Goal: Task Accomplishment & Management: Use online tool/utility

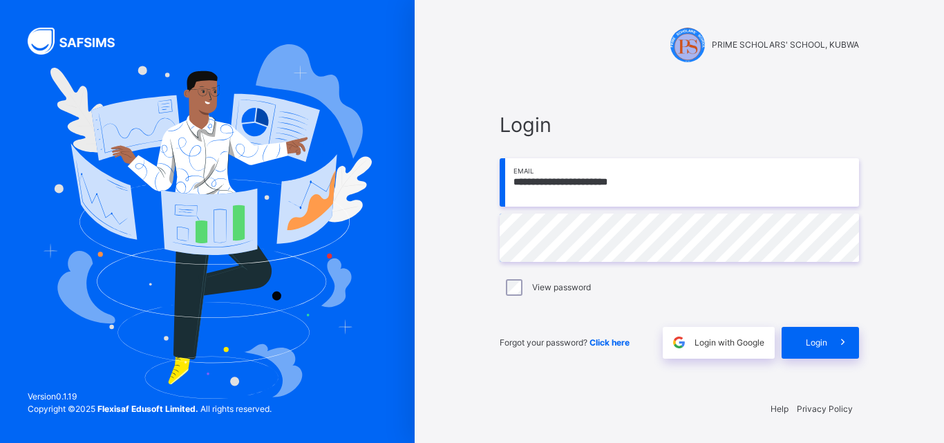
click at [813, 321] on div "Forgot your password? Click here Login with Google Login" at bounding box center [680, 336] width 360 height 46
click at [801, 335] on div "Login" at bounding box center [820, 343] width 77 height 32
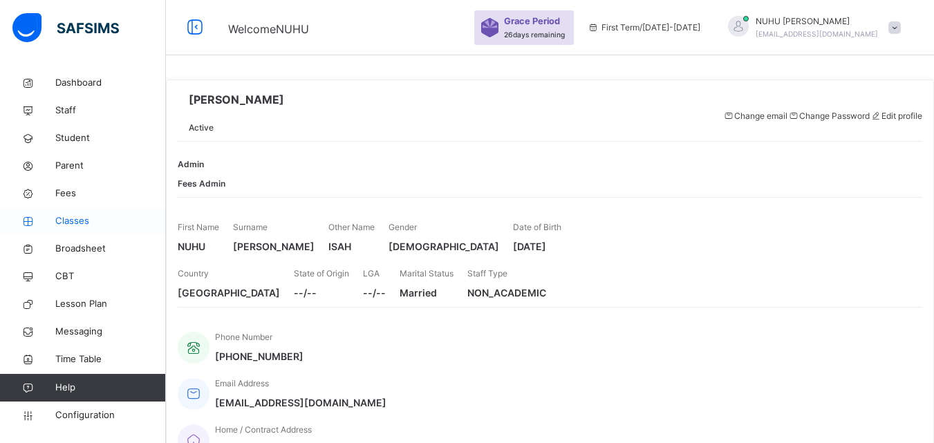
click at [64, 223] on span "Classes" at bounding box center [110, 221] width 111 height 14
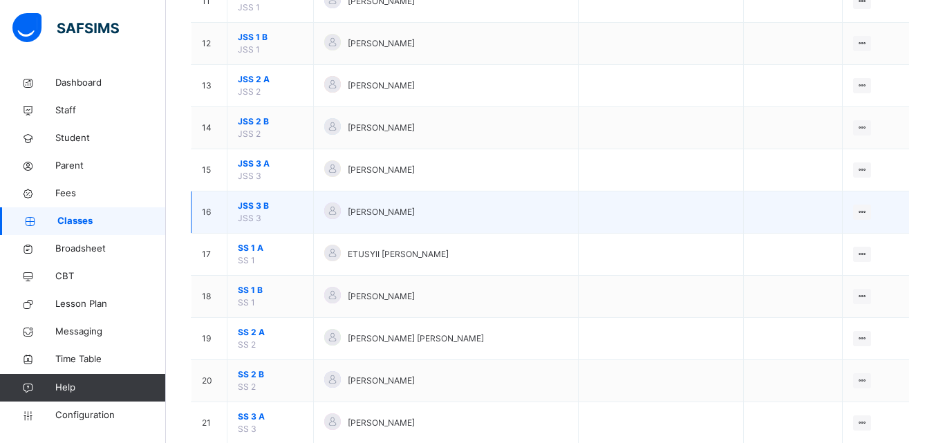
scroll to position [684, 0]
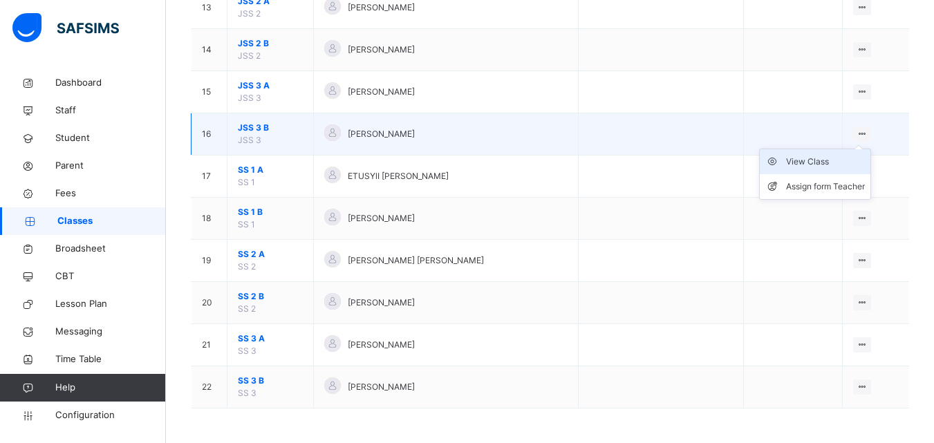
click at [816, 164] on div "View Class" at bounding box center [825, 162] width 79 height 14
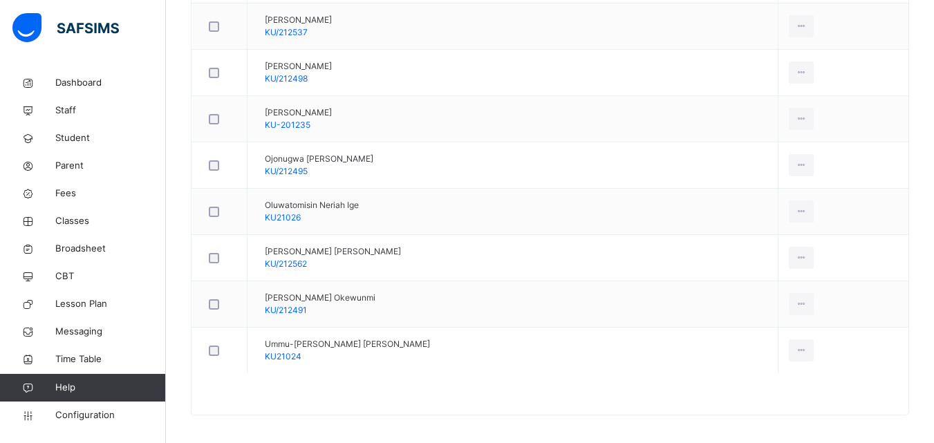
scroll to position [873, 0]
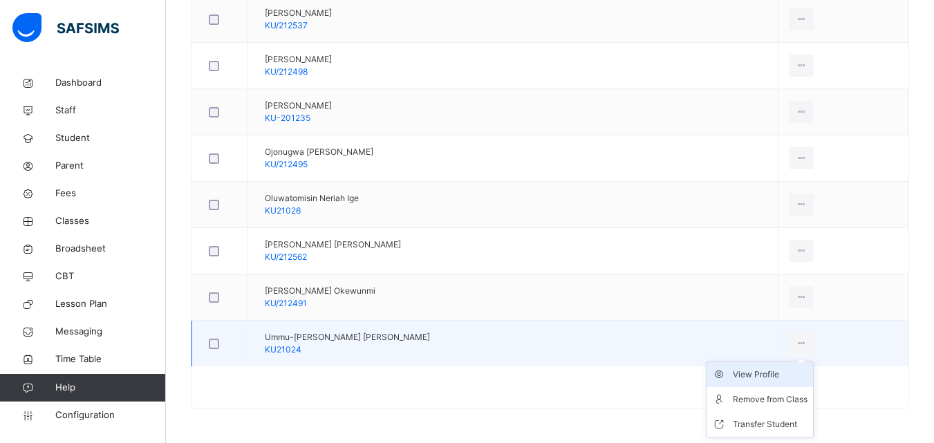
click at [758, 373] on div "View Profile" at bounding box center [770, 375] width 75 height 14
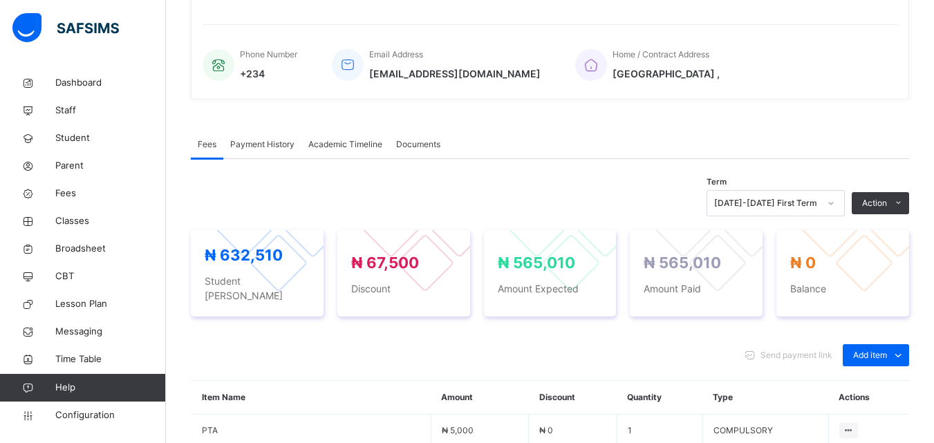
scroll to position [346, 0]
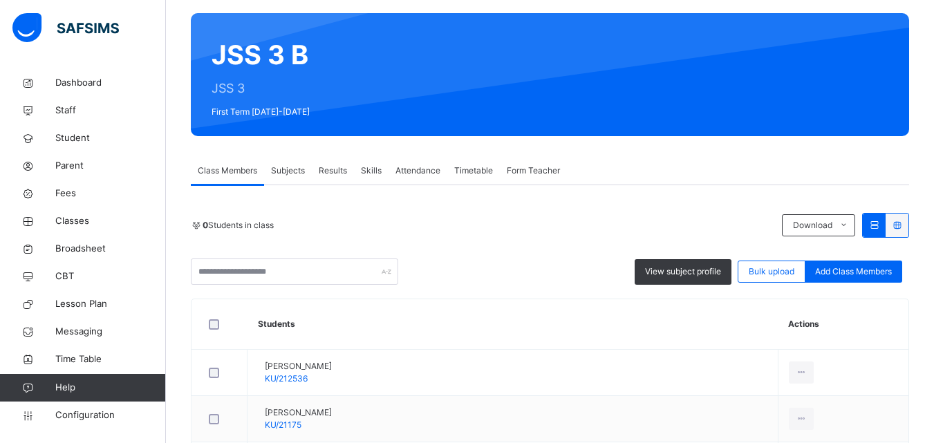
scroll to position [138, 0]
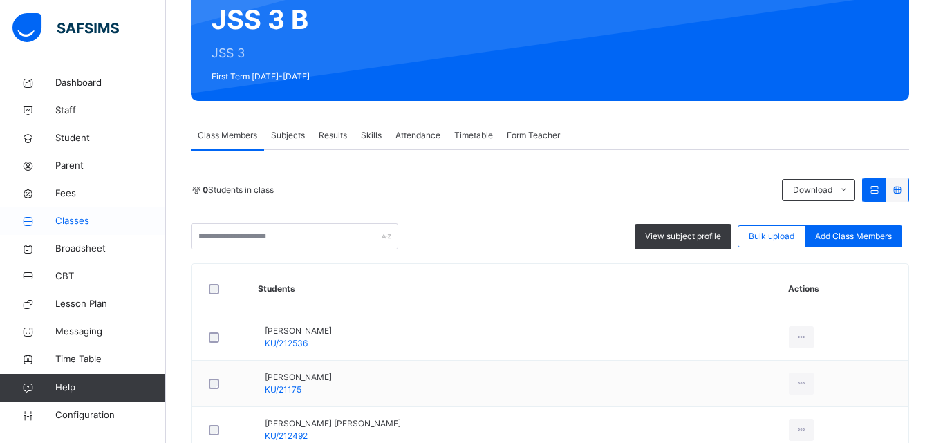
click at [71, 220] on span "Classes" at bounding box center [110, 221] width 111 height 14
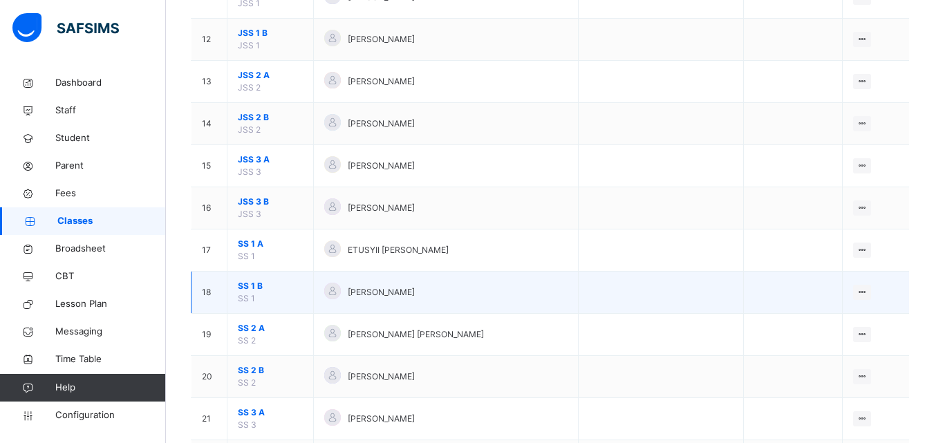
scroll to position [684, 0]
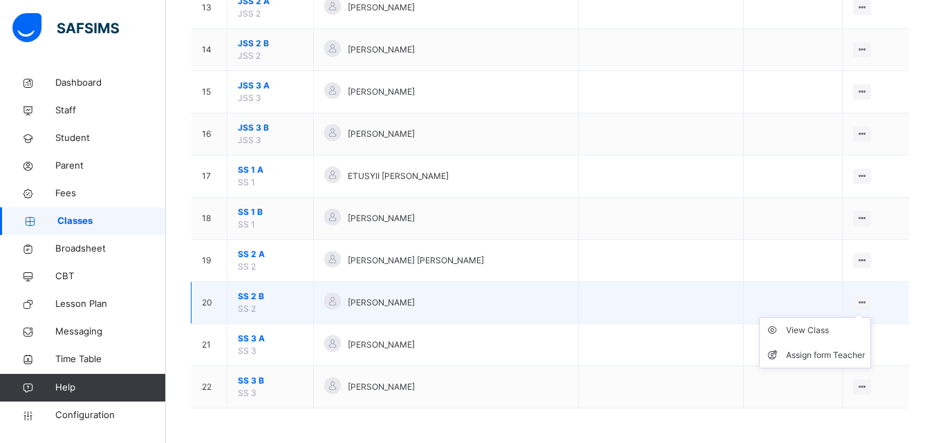
click at [866, 299] on icon at bounding box center [863, 302] width 12 height 10
click at [831, 331] on div "View Class" at bounding box center [825, 331] width 79 height 14
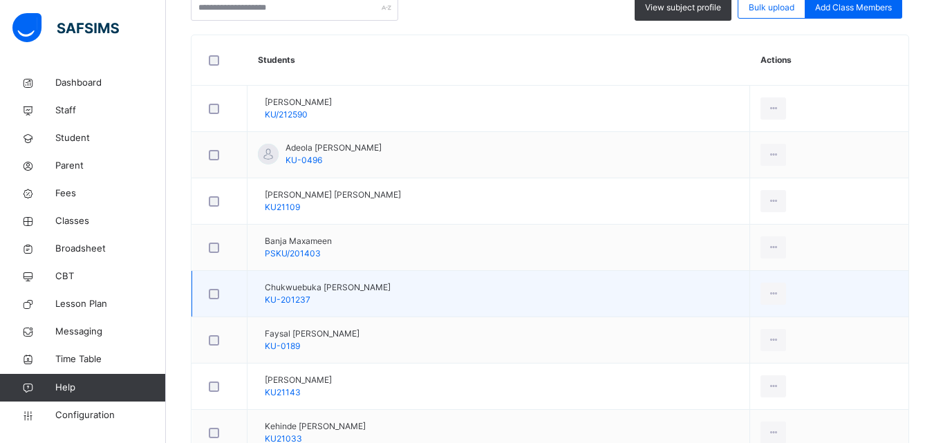
scroll to position [343, 0]
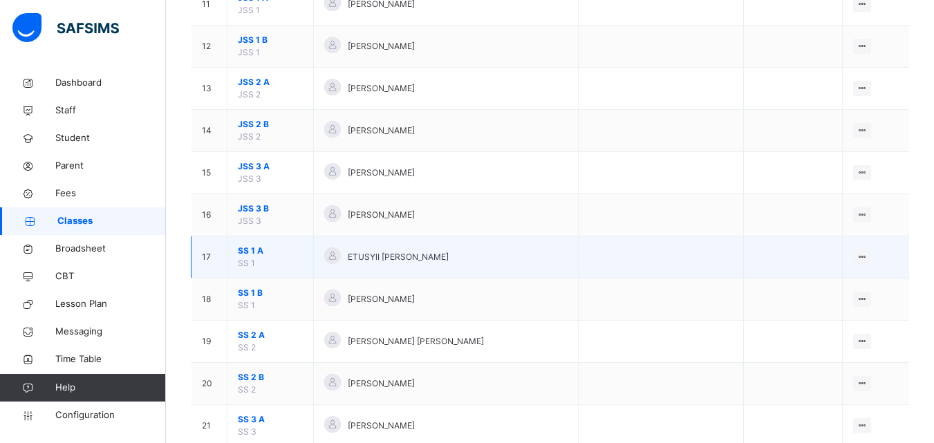
scroll to position [684, 0]
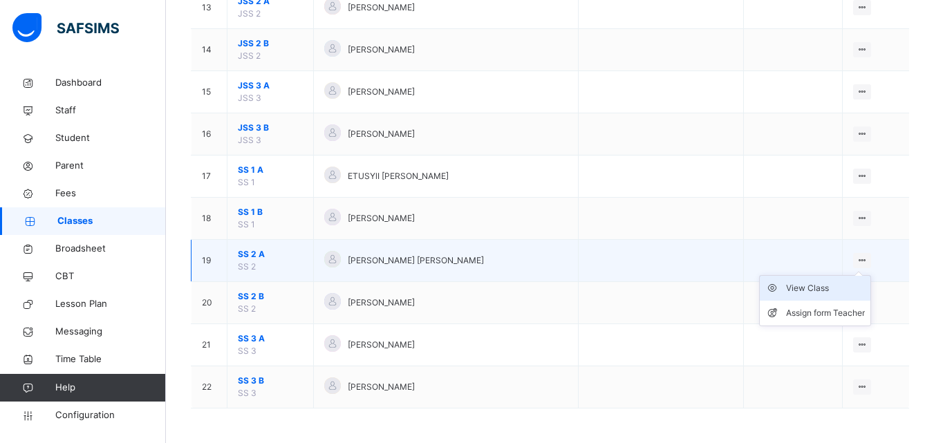
click at [823, 284] on div "View Class" at bounding box center [825, 288] width 79 height 14
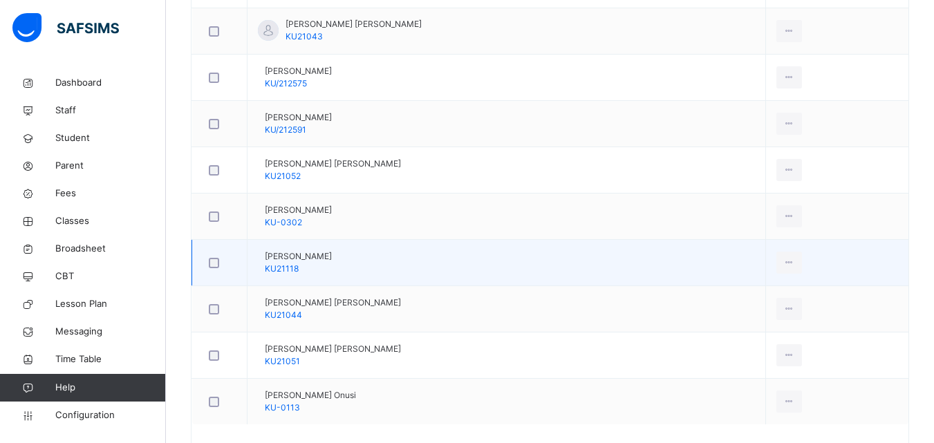
scroll to position [827, 0]
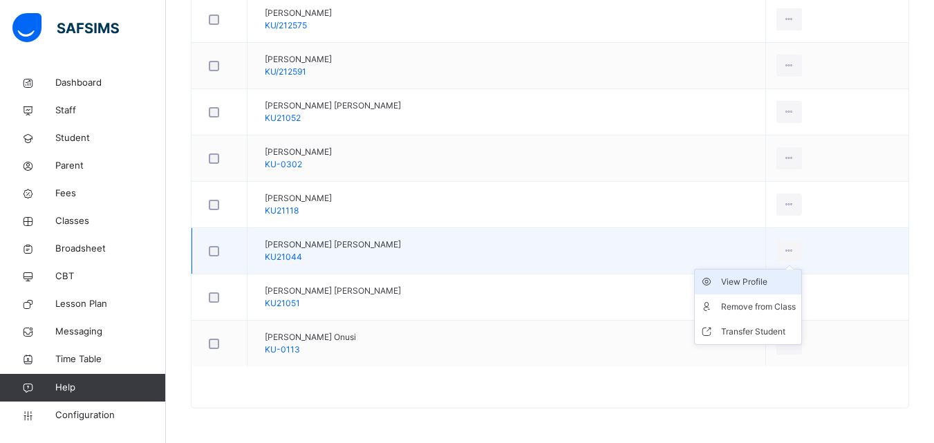
click at [740, 281] on div "View Profile" at bounding box center [758, 282] width 75 height 14
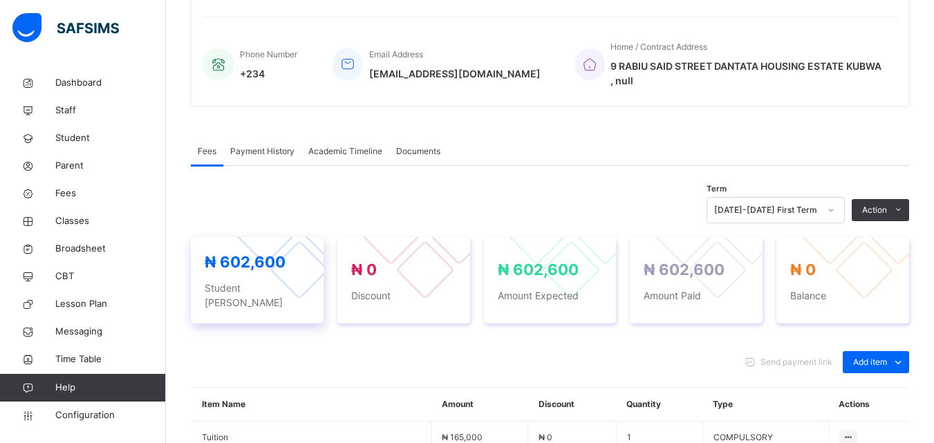
scroll to position [207, 0]
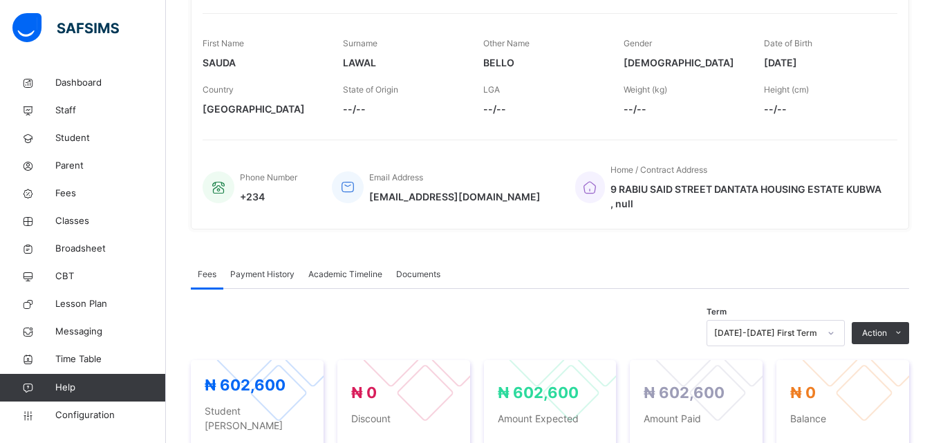
click at [263, 268] on span "Payment History" at bounding box center [262, 274] width 64 height 12
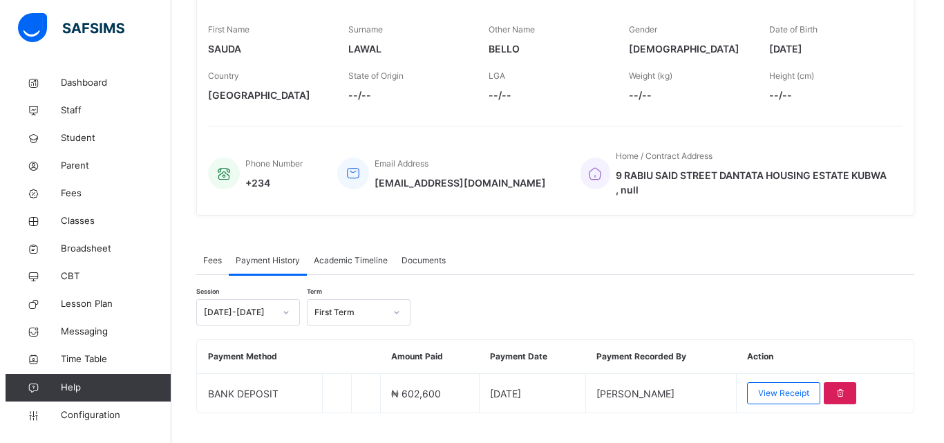
scroll to position [232, 0]
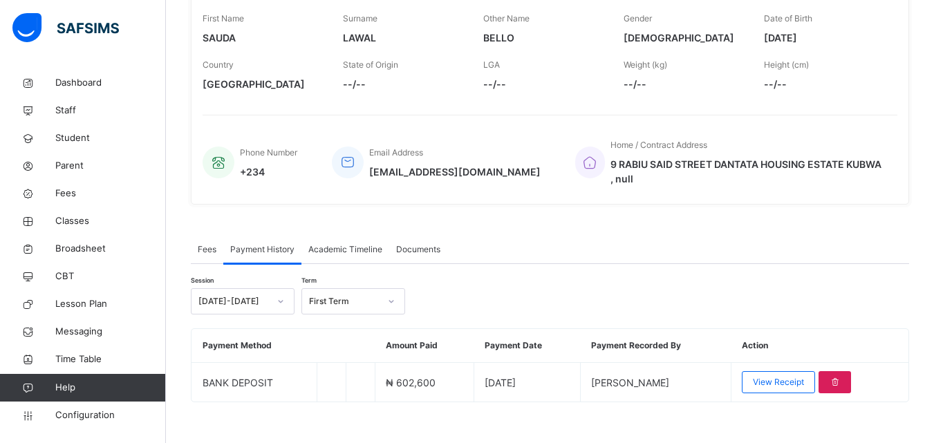
click at [484, 288] on div "Session [DATE]-[DATE] Term First Term" at bounding box center [550, 301] width 718 height 26
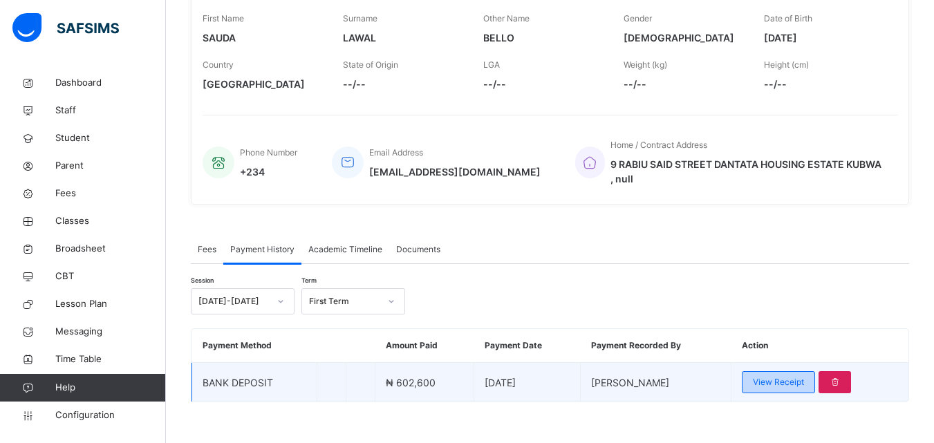
click at [786, 376] on span "View Receipt" at bounding box center [778, 382] width 51 height 12
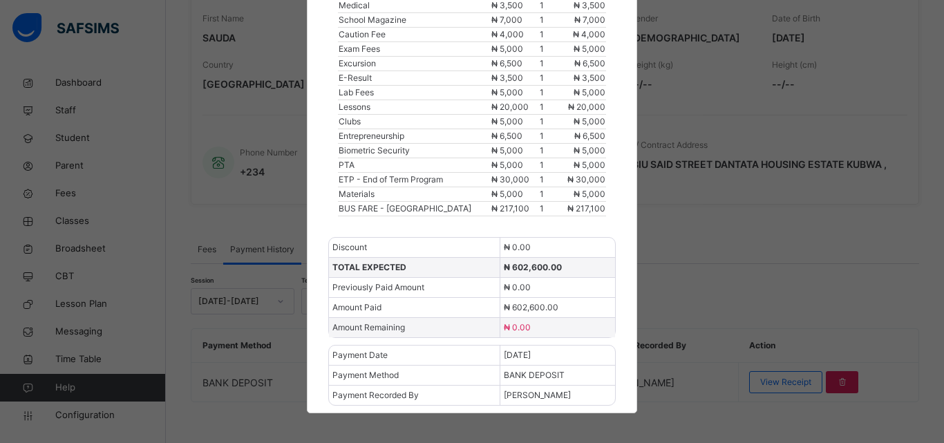
scroll to position [299, 0]
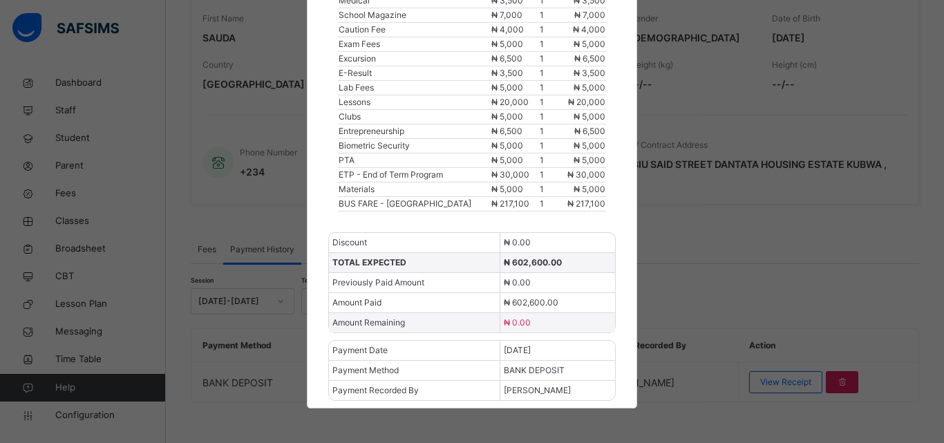
click at [531, 345] on span "[DATE]" at bounding box center [517, 350] width 27 height 10
click at [531, 346] on span "[DATE]" at bounding box center [517, 350] width 27 height 10
click at [688, 302] on div "× PRIME SCHOLARS' SCHOOL, KUBWA Download receipt [DATE]-[DATE] / First Term [PE…" at bounding box center [472, 221] width 944 height 443
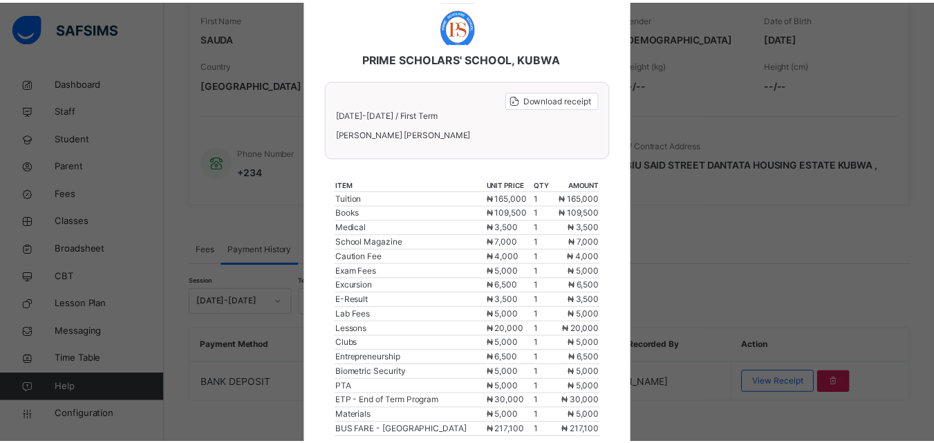
scroll to position [60, 0]
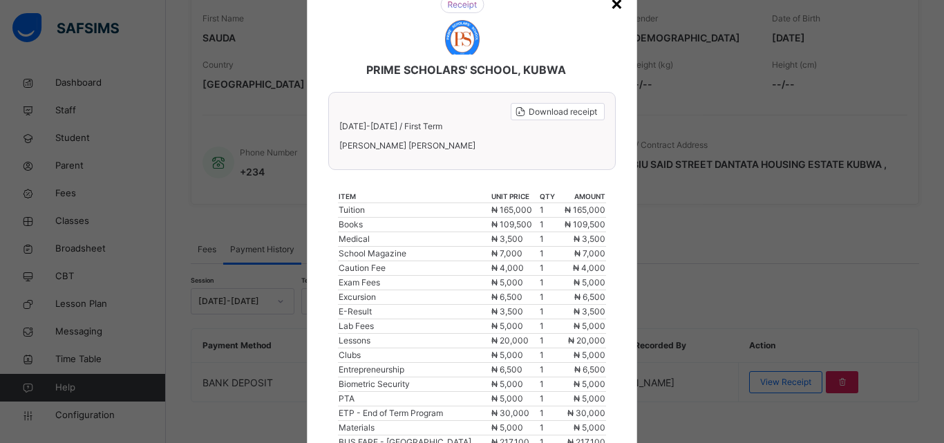
click at [612, 2] on div "×" at bounding box center [616, 2] width 13 height 29
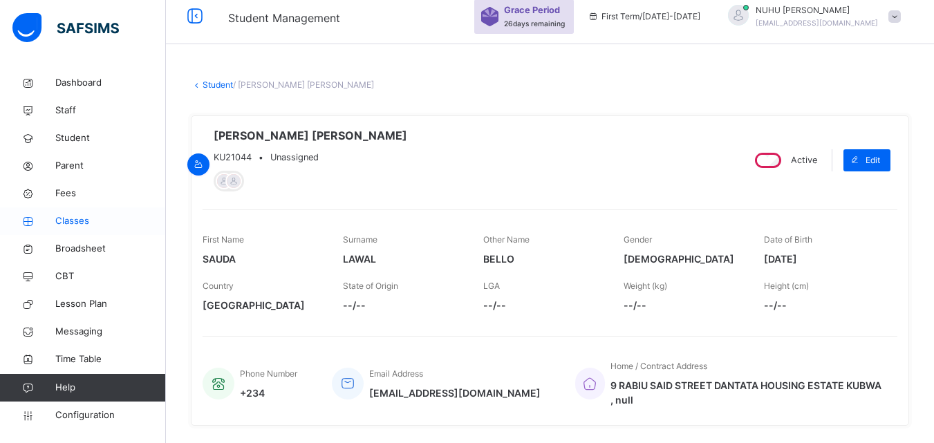
scroll to position [0, 0]
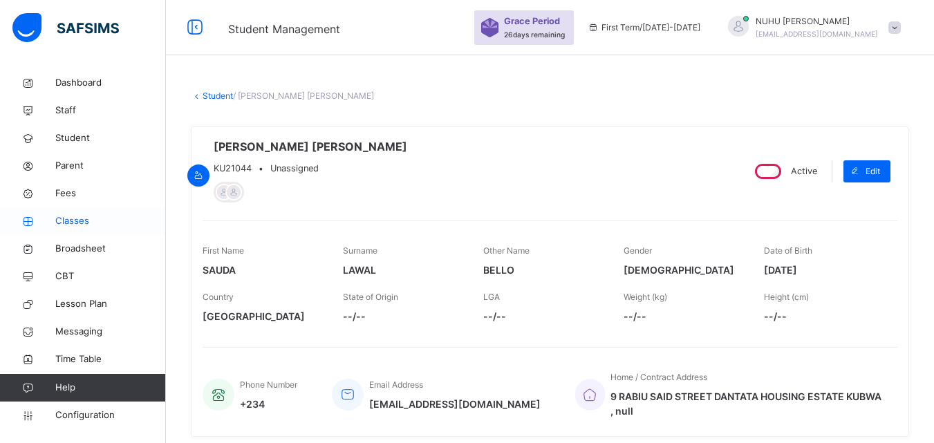
click at [74, 218] on span "Classes" at bounding box center [110, 221] width 111 height 14
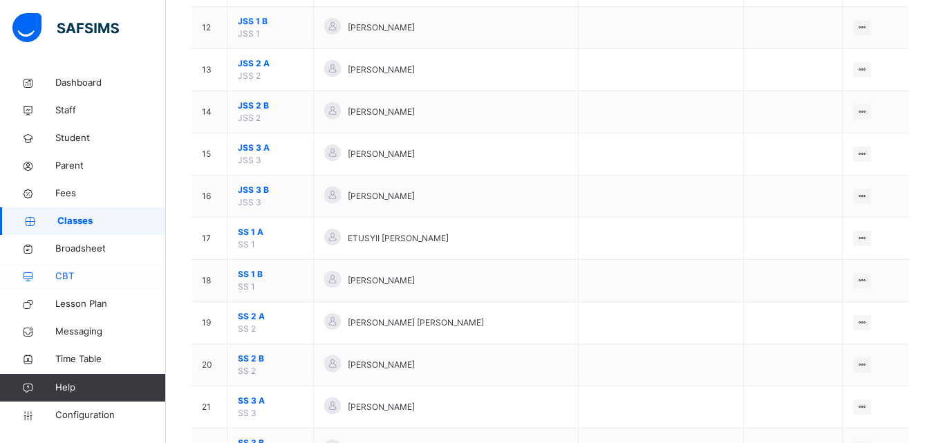
scroll to position [684, 0]
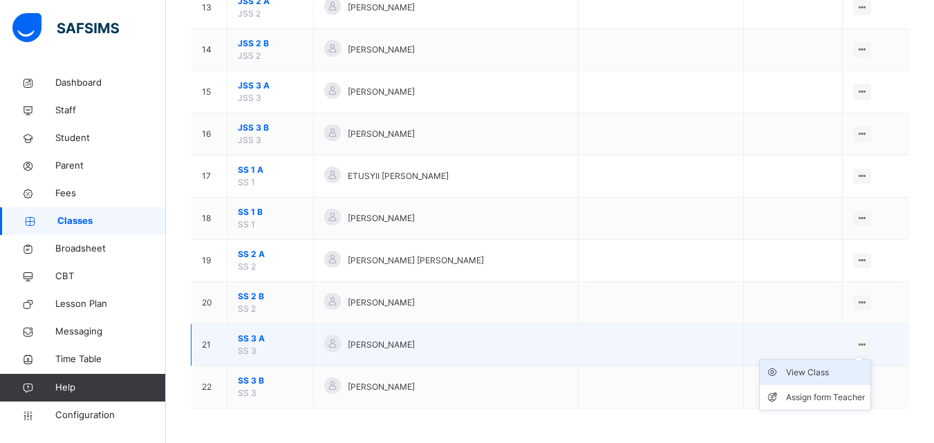
click at [812, 377] on div "View Class" at bounding box center [825, 373] width 79 height 14
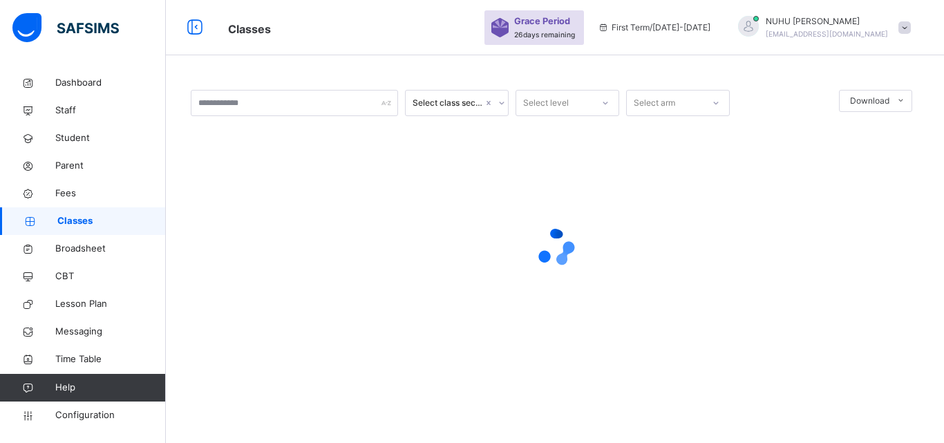
click at [67, 221] on span "Classes" at bounding box center [111, 221] width 109 height 14
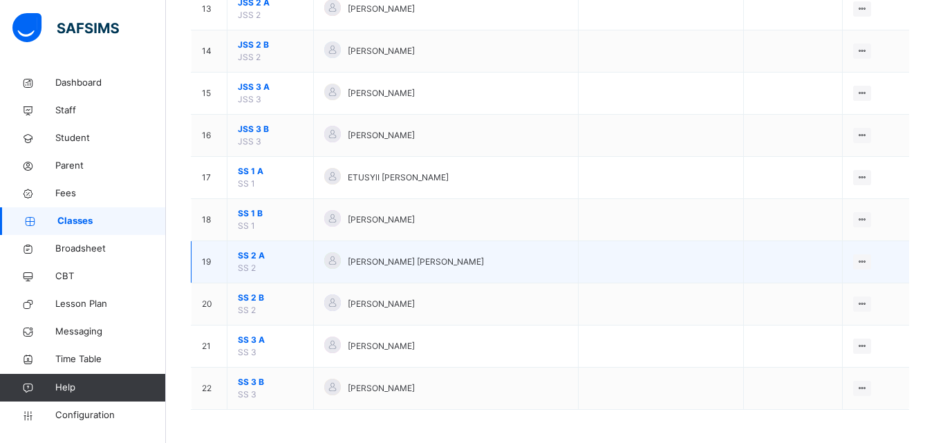
scroll to position [684, 0]
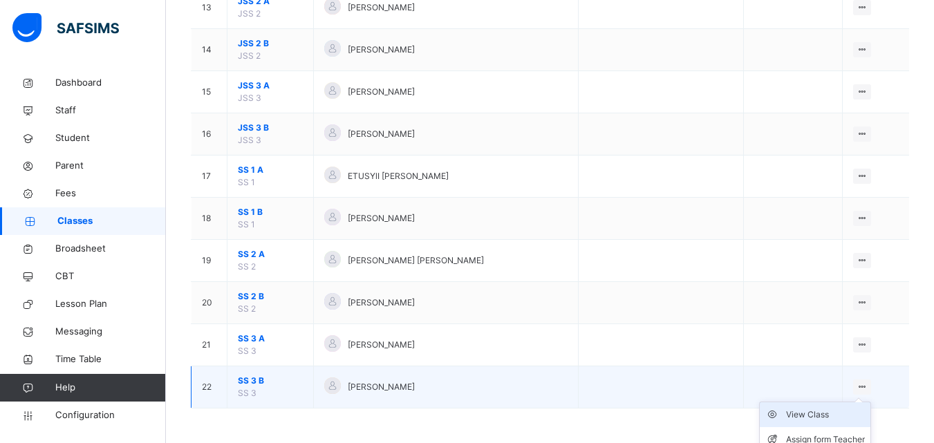
click at [805, 415] on div "View Class" at bounding box center [825, 415] width 79 height 14
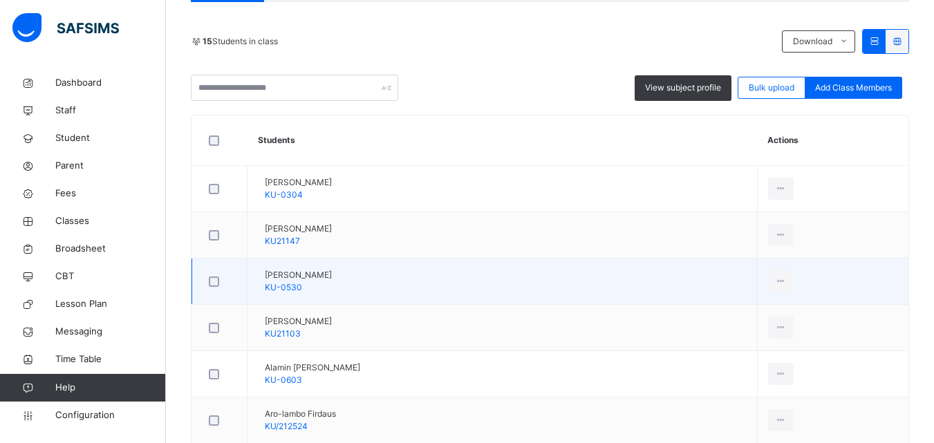
scroll to position [277, 0]
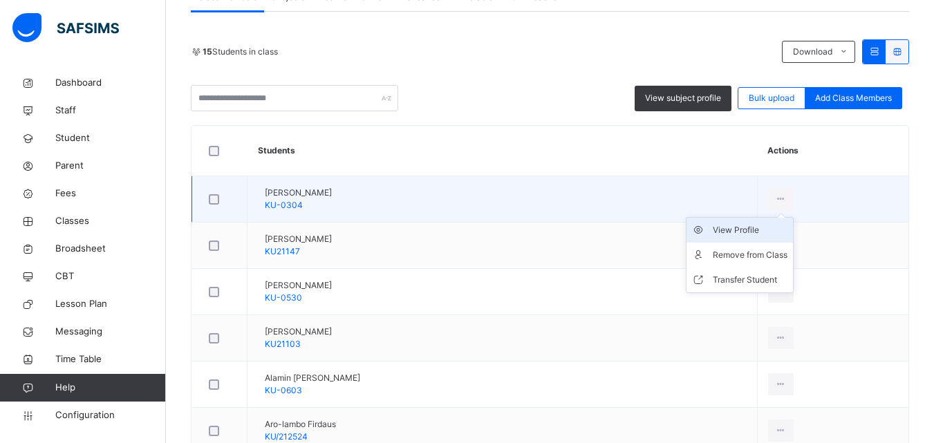
click at [748, 235] on div "View Profile" at bounding box center [750, 230] width 75 height 14
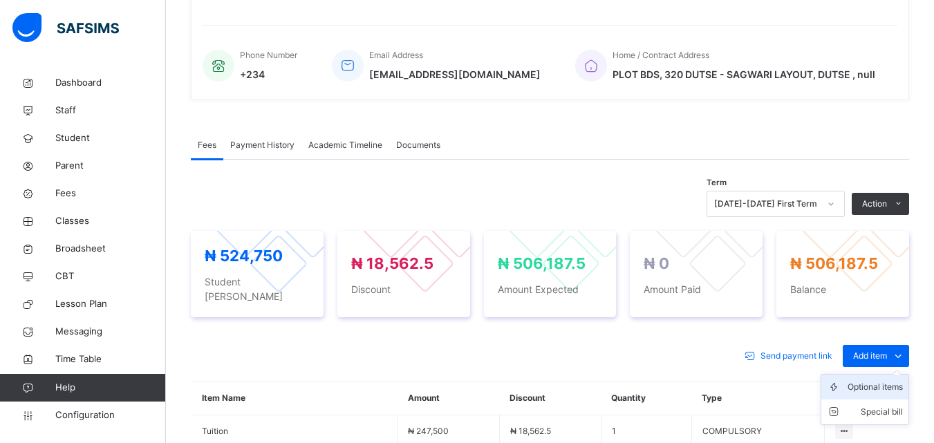
scroll to position [346, 0]
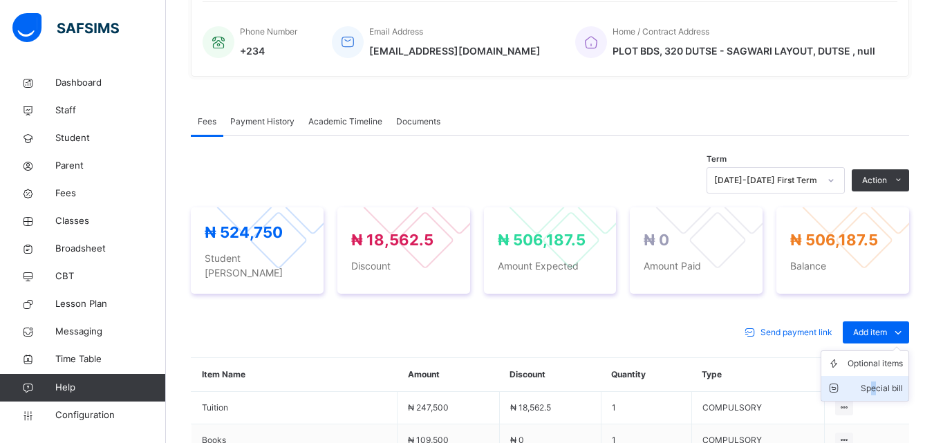
click at [883, 382] on div "Special bill" at bounding box center [875, 389] width 55 height 14
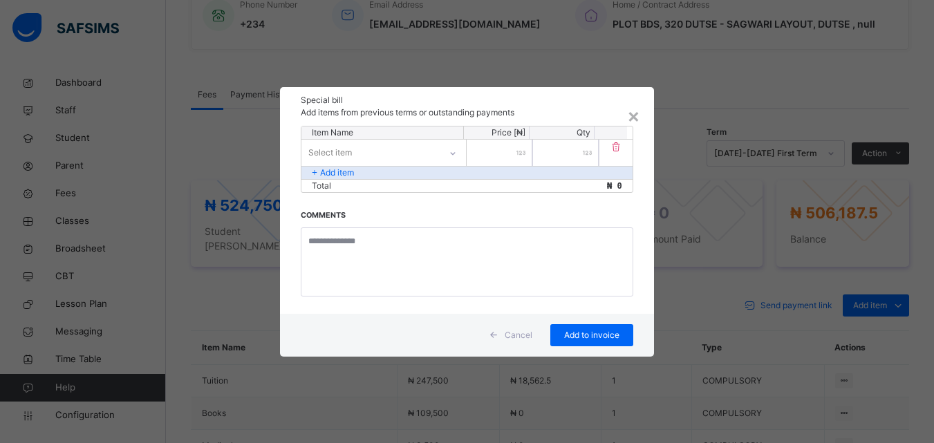
scroll to position [415, 0]
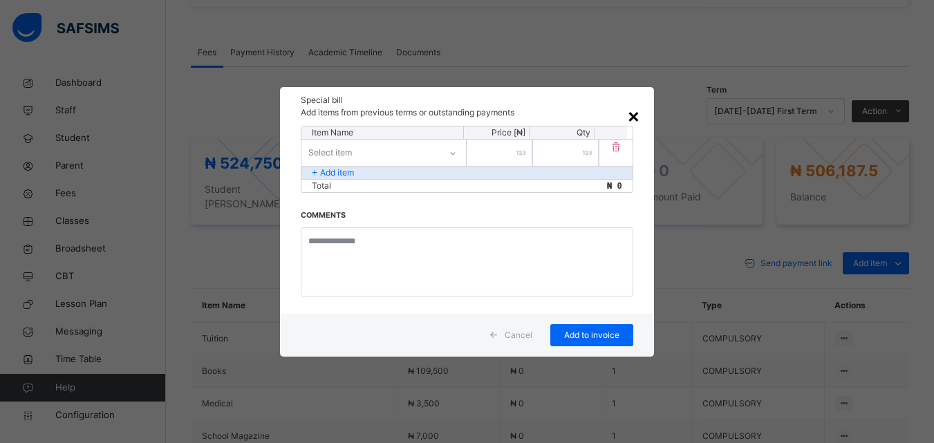
click at [633, 118] on div "×" at bounding box center [633, 115] width 13 height 29
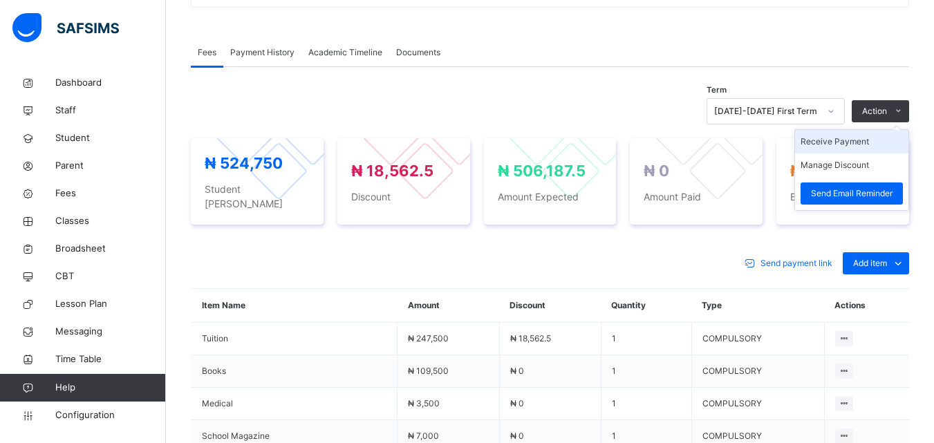
click at [854, 140] on li "Receive Payment" at bounding box center [851, 142] width 113 height 24
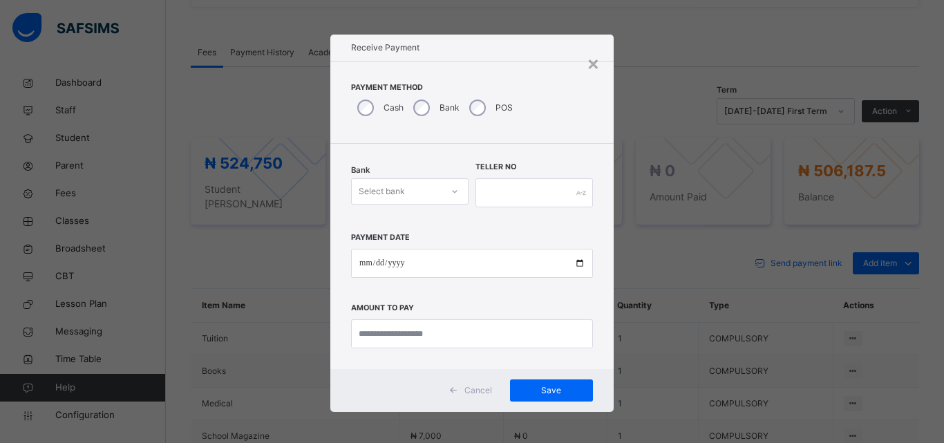
click at [422, 196] on div "Select bank" at bounding box center [397, 191] width 90 height 21
click at [416, 223] on div "Zenith Bank - Prime Scholars’ School" at bounding box center [410, 229] width 116 height 36
click at [361, 269] on input "date" at bounding box center [472, 263] width 242 height 29
type input "**********"
click at [375, 337] on input "currency" at bounding box center [472, 333] width 242 height 29
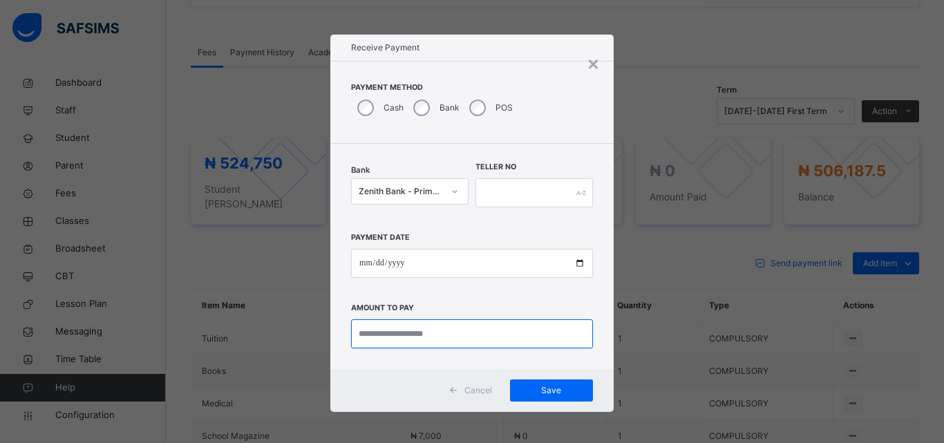
click at [381, 336] on input "currency" at bounding box center [472, 333] width 242 height 29
type input "*********"
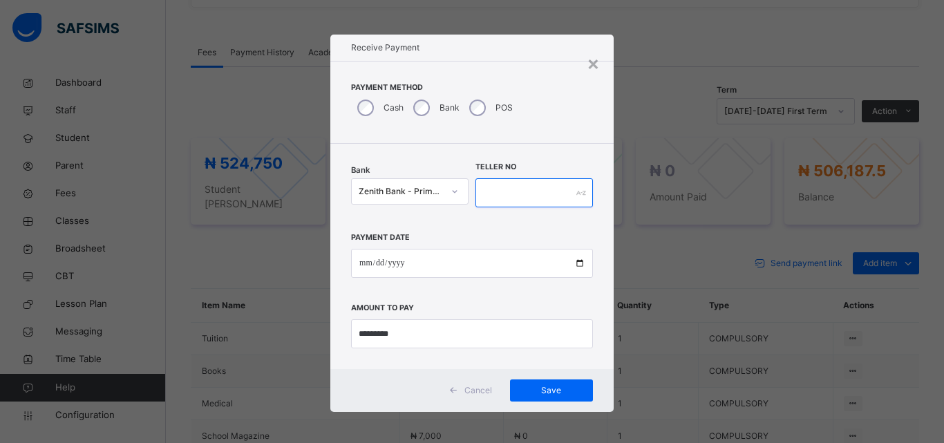
click at [515, 196] on input "text" at bounding box center [535, 192] width 118 height 29
type input "****"
click at [538, 388] on span "Save" at bounding box center [552, 390] width 62 height 12
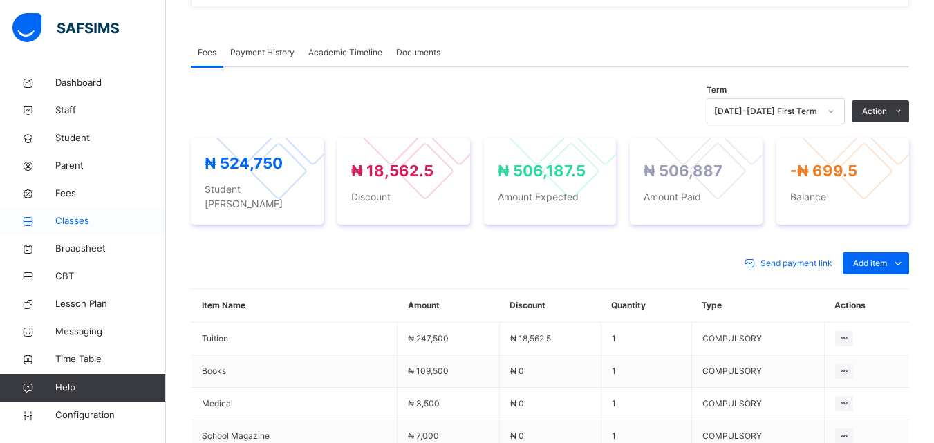
click at [68, 223] on span "Classes" at bounding box center [110, 221] width 111 height 14
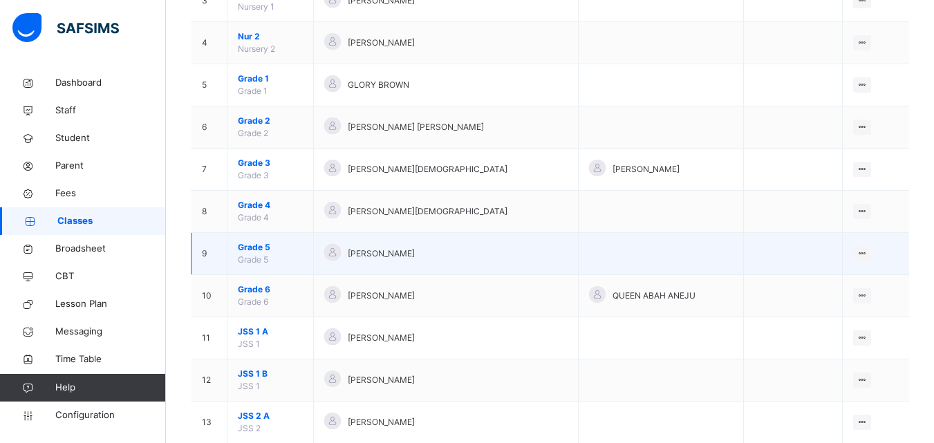
scroll to position [200, 0]
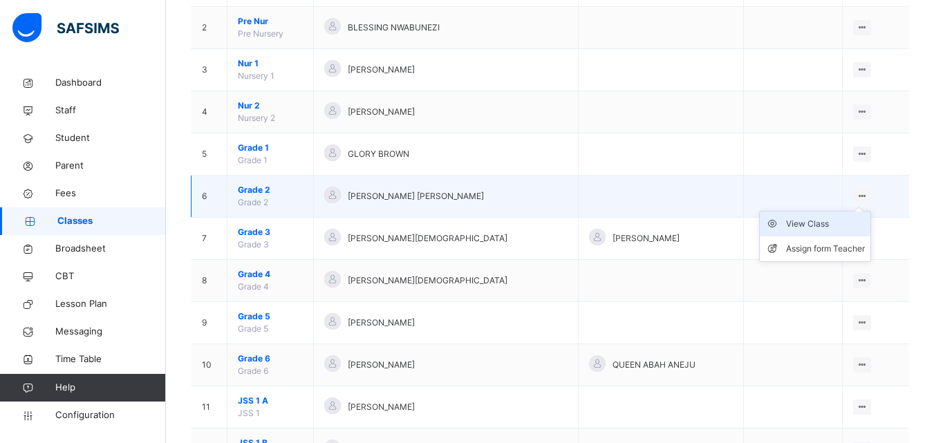
click at [805, 225] on div "View Class" at bounding box center [825, 224] width 79 height 14
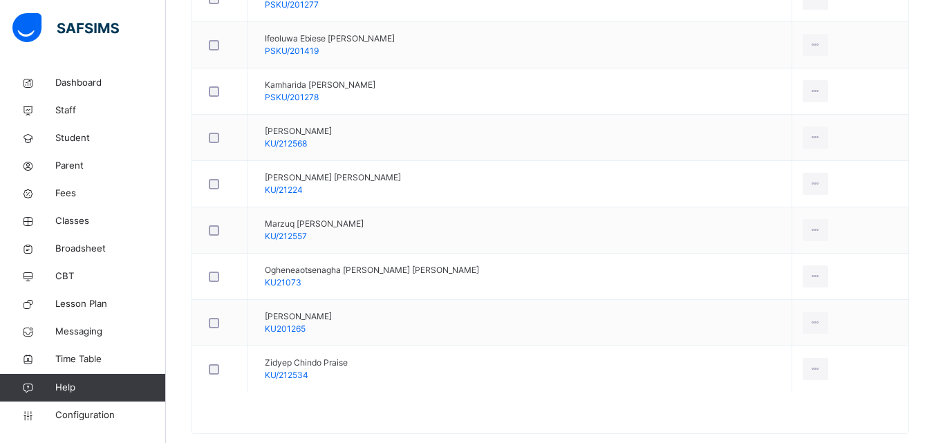
scroll to position [781, 0]
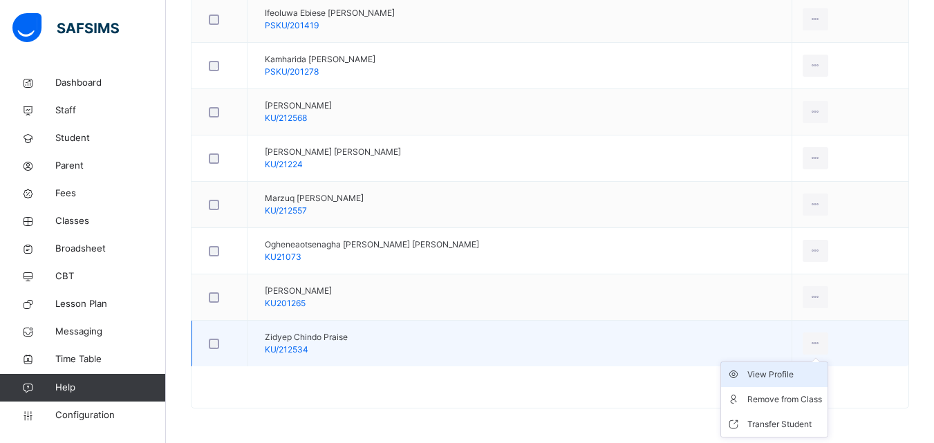
click at [781, 371] on div "View Profile" at bounding box center [784, 375] width 75 height 14
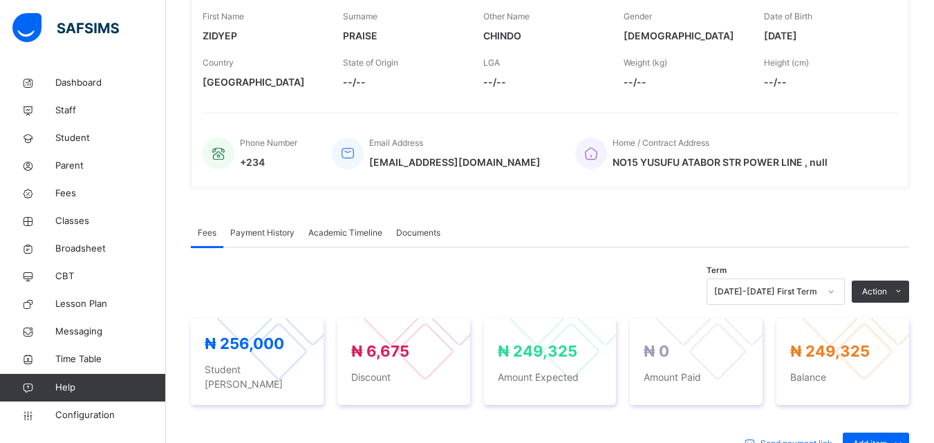
scroll to position [204, 0]
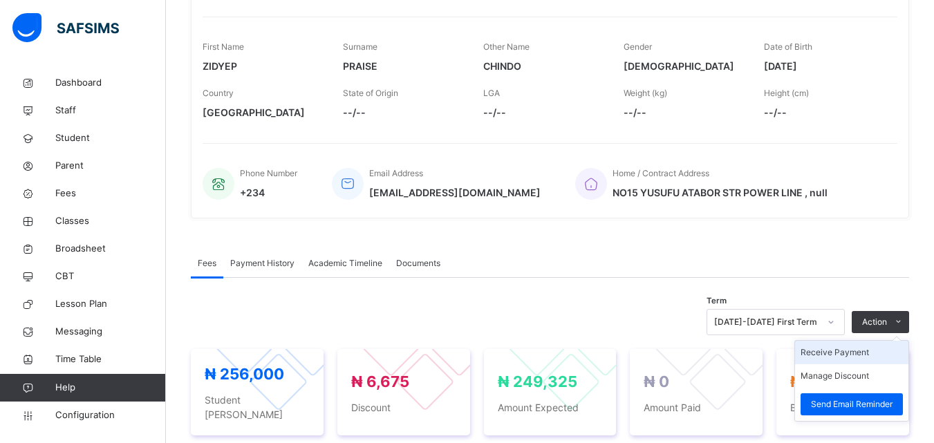
click at [846, 353] on li "Receive Payment" at bounding box center [851, 353] width 113 height 24
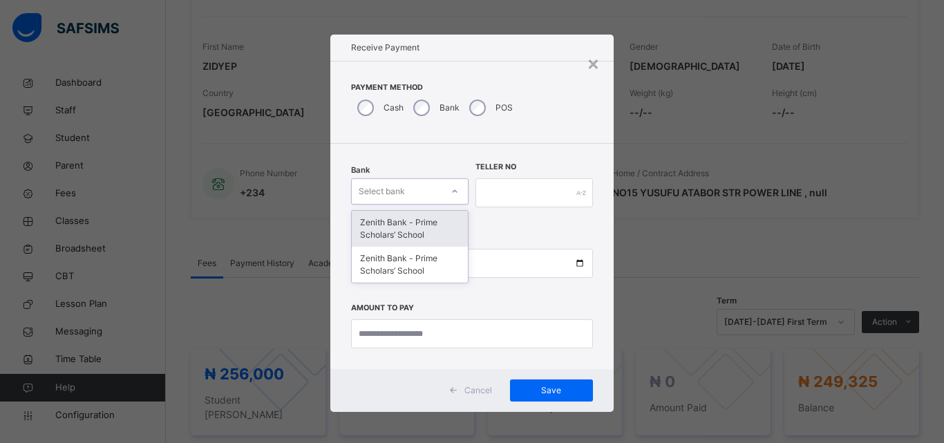
click at [383, 192] on div "Select bank" at bounding box center [382, 191] width 46 height 26
click at [377, 219] on div "Zenith Bank - Prime Scholars’ School" at bounding box center [410, 229] width 116 height 36
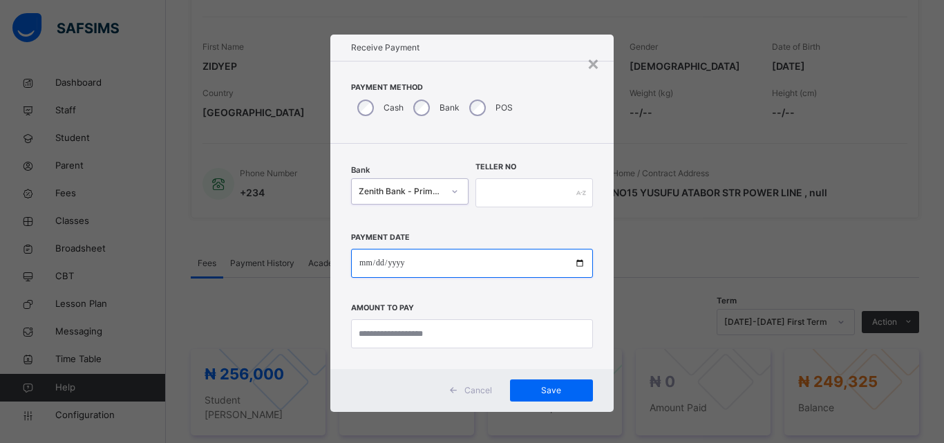
click at [364, 265] on input "date" at bounding box center [472, 263] width 242 height 29
type input "**********"
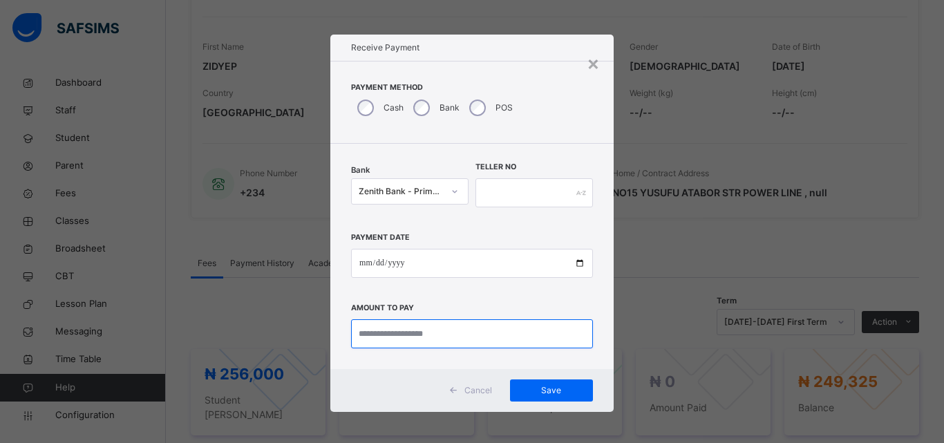
click at [389, 327] on input "currency" at bounding box center [472, 333] width 242 height 29
type input "*********"
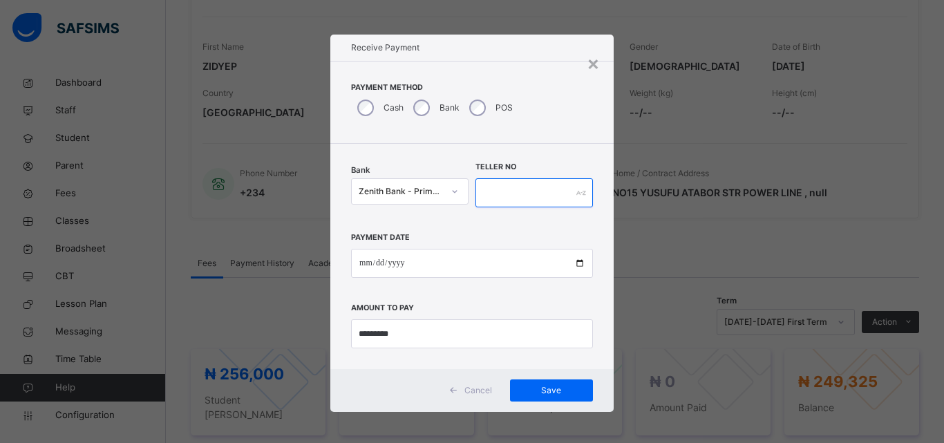
click at [507, 190] on input "text" at bounding box center [535, 192] width 118 height 29
type input "**********"
click at [531, 391] on span "Save" at bounding box center [552, 390] width 62 height 12
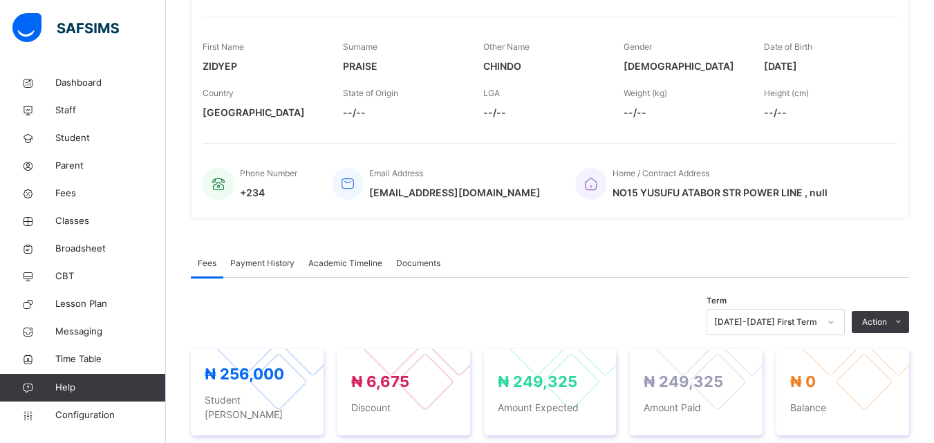
scroll to position [135, 0]
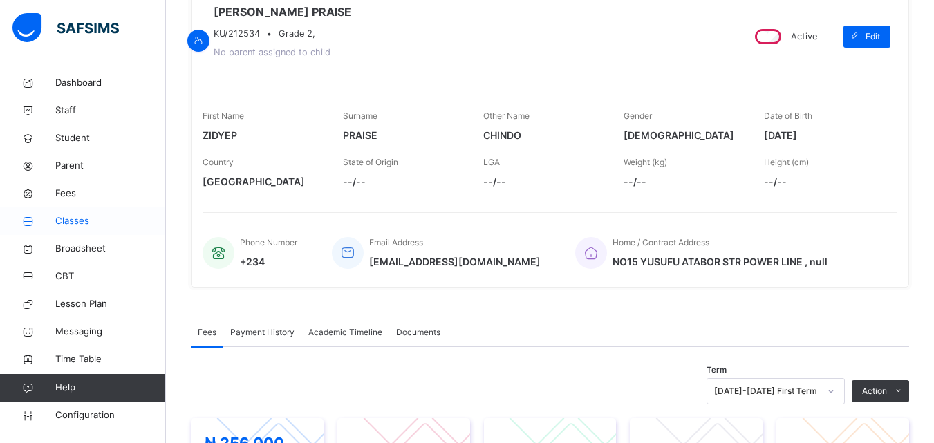
click at [68, 223] on span "Classes" at bounding box center [110, 221] width 111 height 14
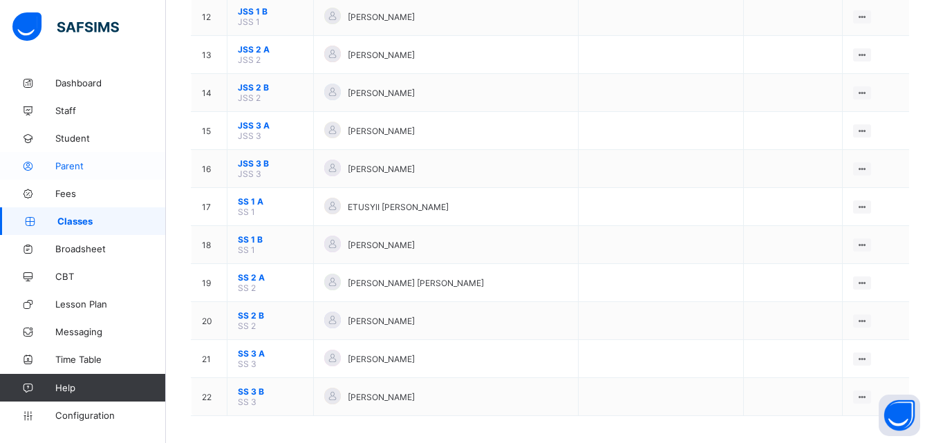
scroll to position [590, 0]
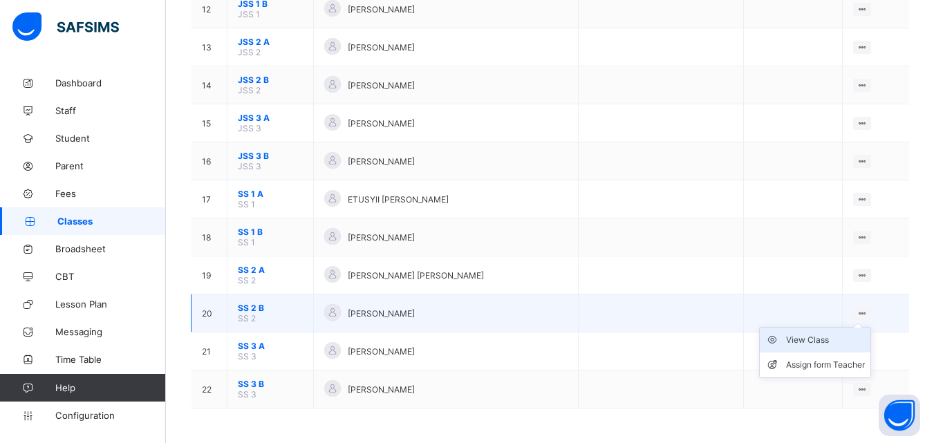
click at [818, 339] on div "View Class" at bounding box center [825, 340] width 79 height 14
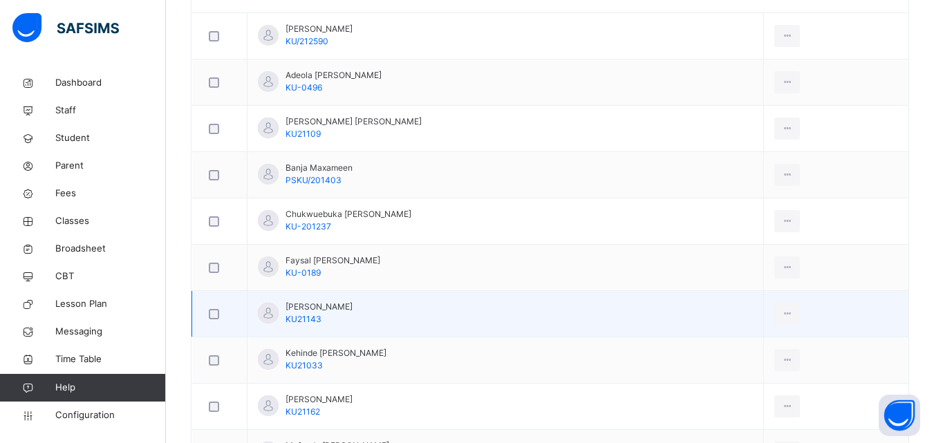
scroll to position [484, 0]
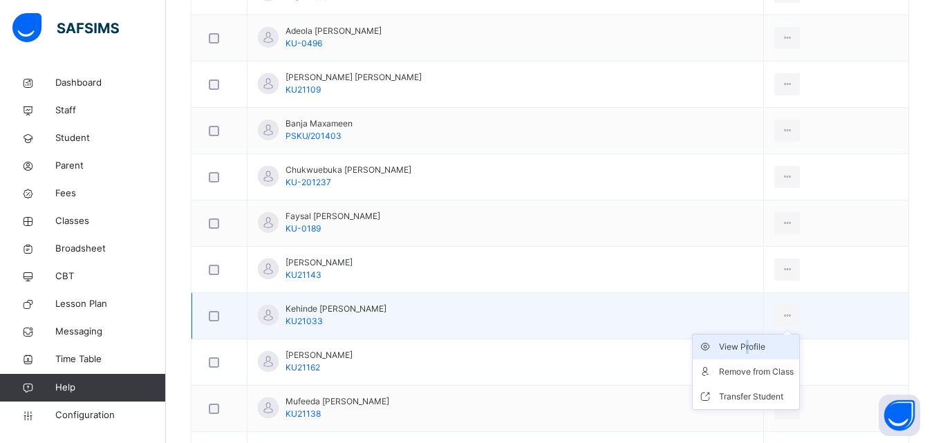
click at [745, 352] on div "View Profile" at bounding box center [756, 347] width 75 height 14
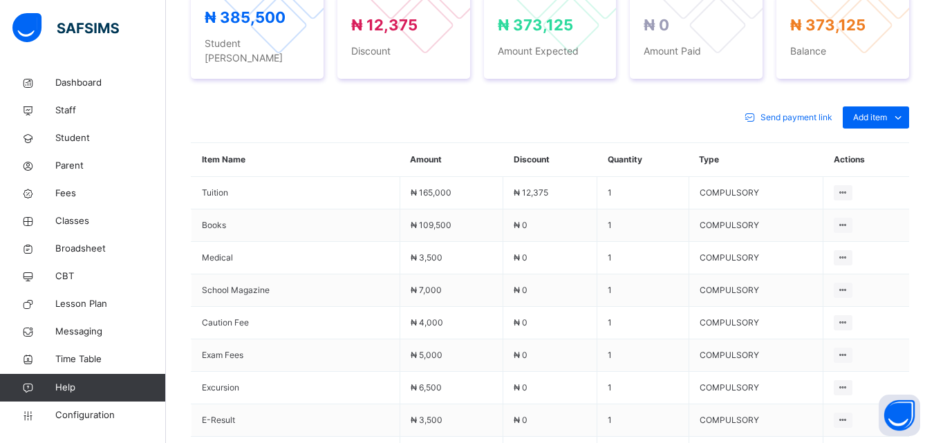
scroll to position [484, 0]
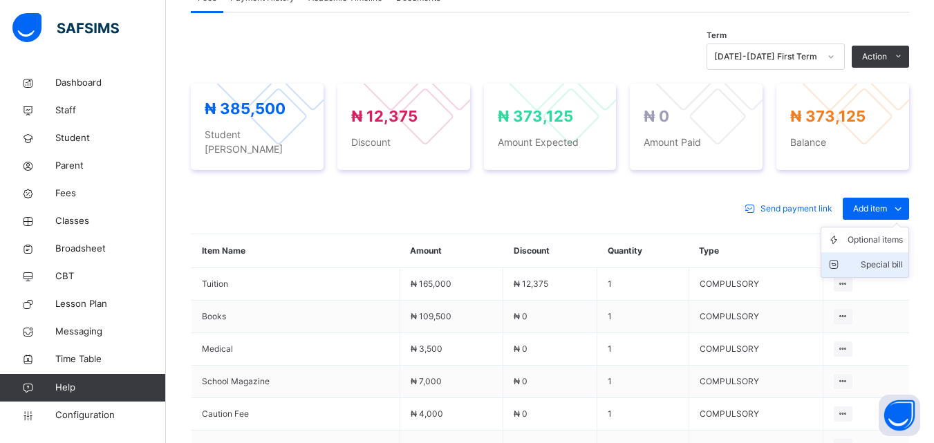
click at [888, 258] on div "Special bill" at bounding box center [875, 265] width 55 height 14
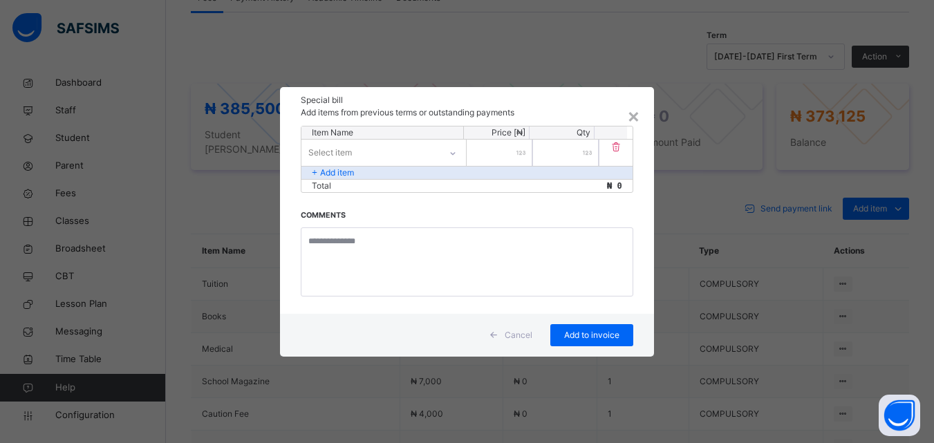
click at [353, 153] on div "Select item" at bounding box center [370, 152] width 138 height 21
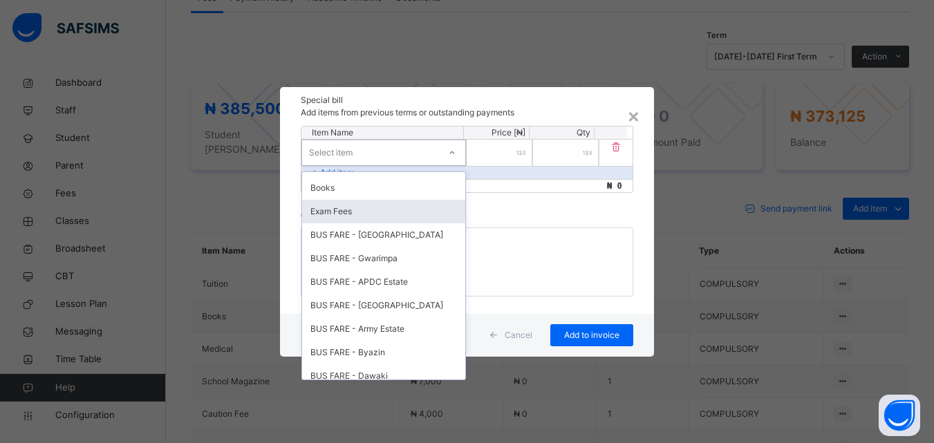
scroll to position [501, 0]
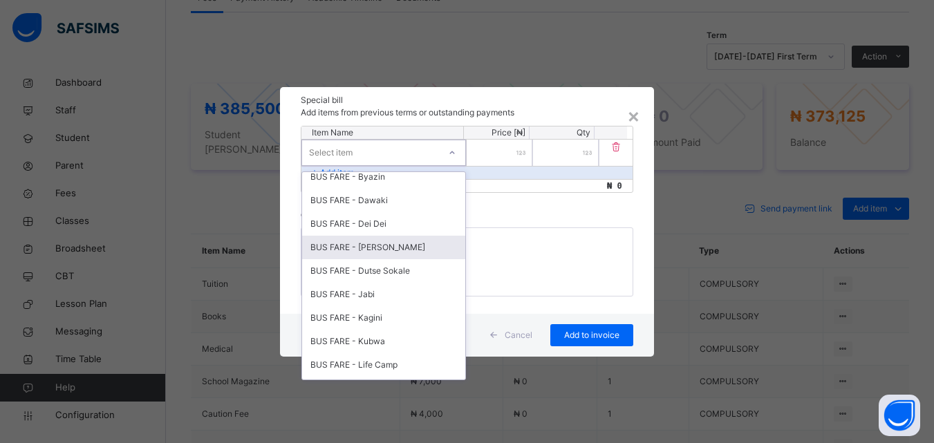
click at [360, 241] on div "BUS FARE - Dutse Bmuko" at bounding box center [383, 248] width 163 height 24
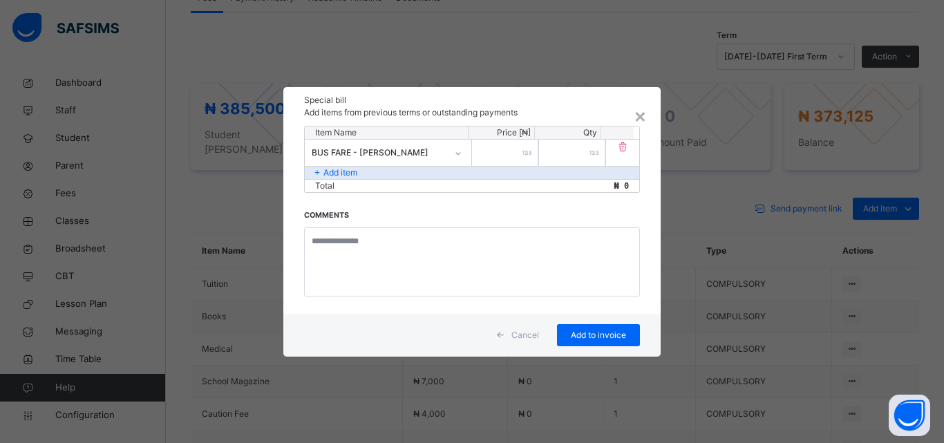
click at [510, 153] on input "number" at bounding box center [505, 153] width 66 height 26
type input "*****"
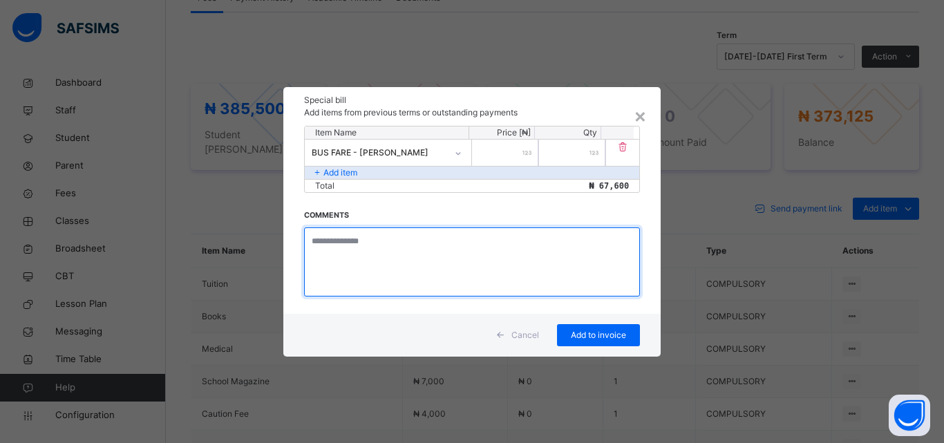
drag, startPoint x: 346, startPoint y: 252, endPoint x: 339, endPoint y: 252, distance: 6.9
click at [345, 252] on textarea at bounding box center [472, 261] width 336 height 69
type textarea "**********"
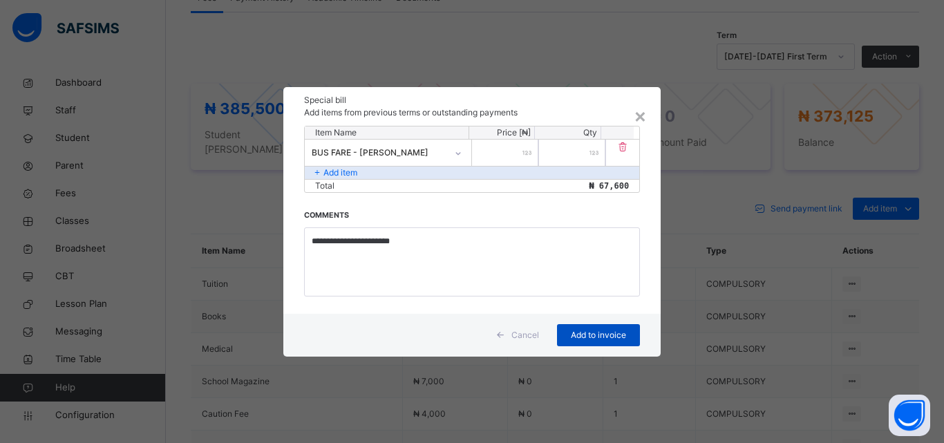
click at [589, 332] on span "Add to invoice" at bounding box center [599, 335] width 62 height 12
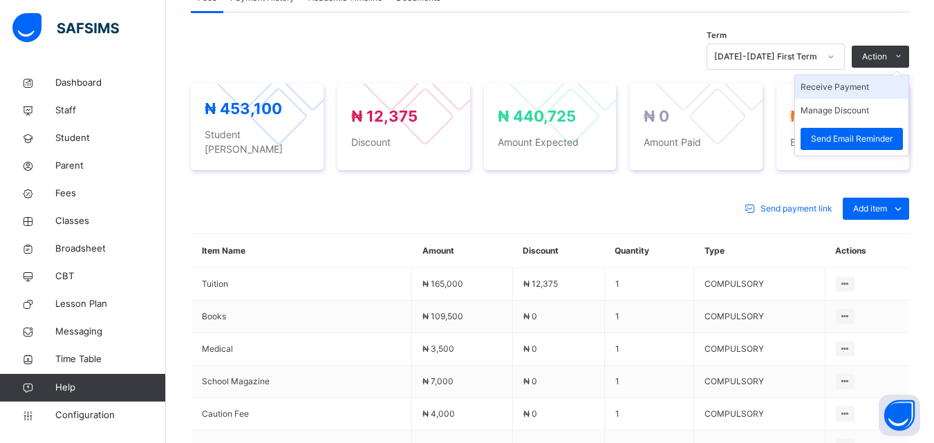
click at [845, 75] on li "Receive Payment" at bounding box center [851, 87] width 113 height 24
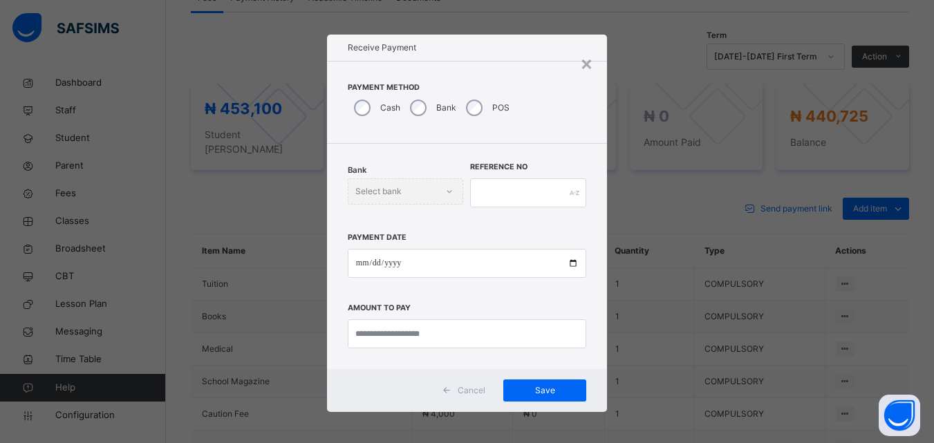
click at [387, 192] on div "Bank Select bank" at bounding box center [406, 191] width 116 height 26
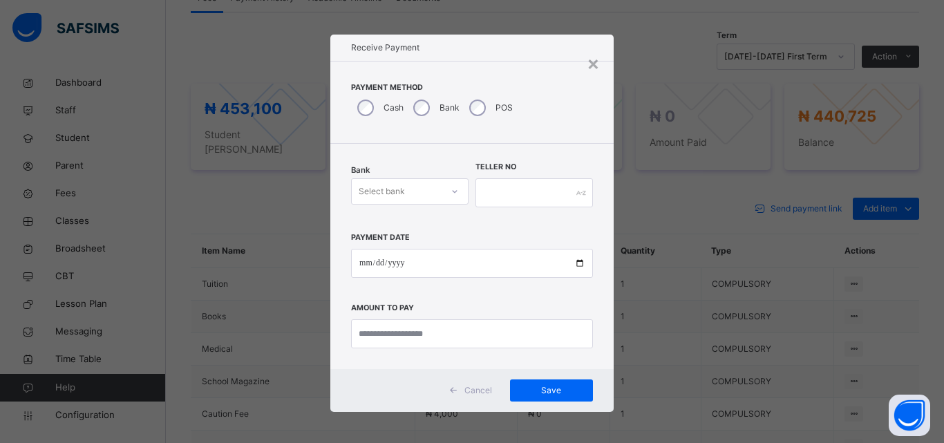
click at [400, 192] on div "Select bank" at bounding box center [382, 191] width 46 height 26
click at [396, 221] on div "Zenith Bank - Prime Scholars’ School" at bounding box center [410, 229] width 116 height 36
drag, startPoint x: 365, startPoint y: 271, endPoint x: 368, endPoint y: 259, distance: 12.3
click at [368, 268] on input "date" at bounding box center [472, 263] width 242 height 29
type input "**********"
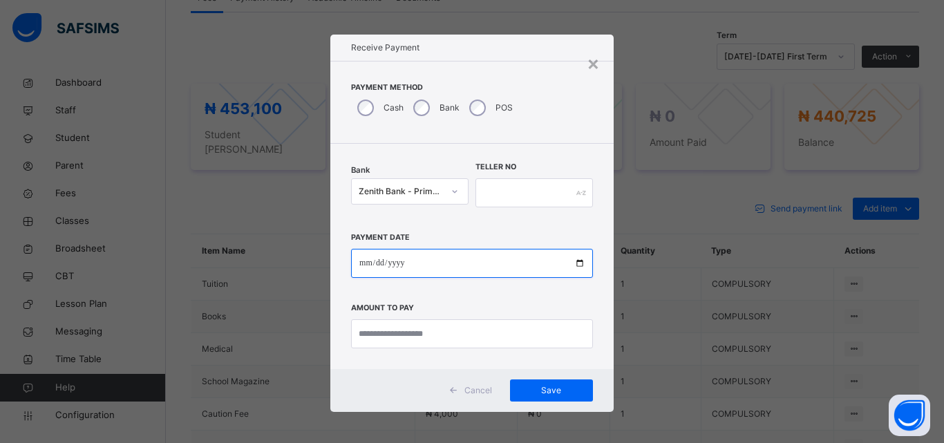
type input "**********"
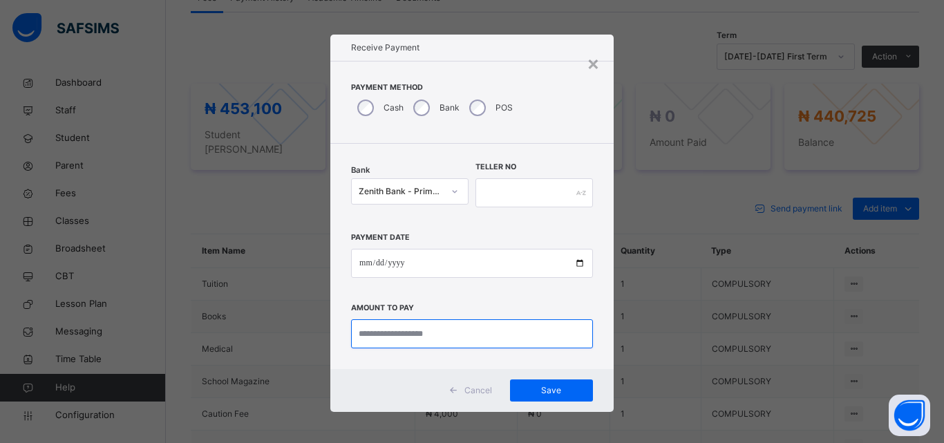
click at [391, 334] on input "currency" at bounding box center [472, 333] width 242 height 29
type input "*********"
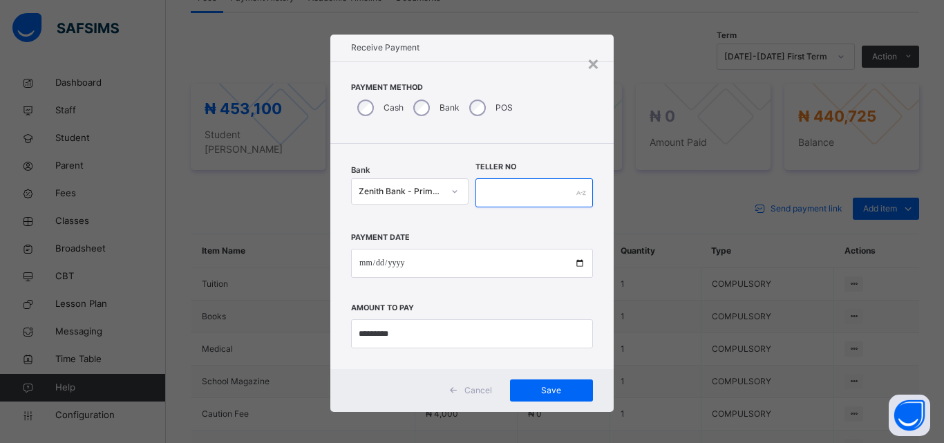
click at [507, 196] on input "text" at bounding box center [535, 192] width 118 height 29
type input "*****"
click at [528, 386] on span "Save" at bounding box center [552, 390] width 62 height 12
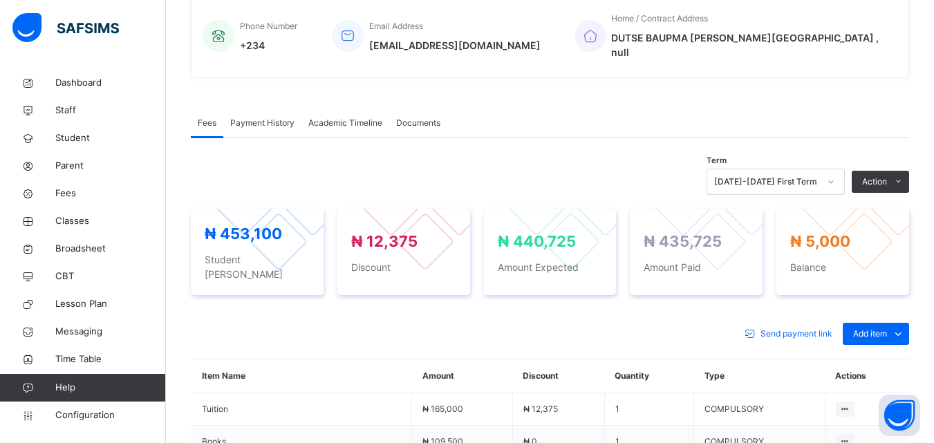
scroll to position [346, 0]
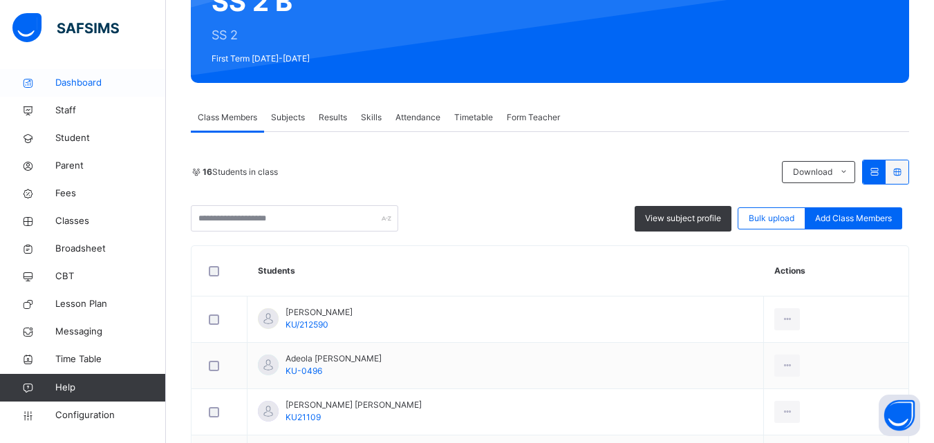
scroll to position [69, 0]
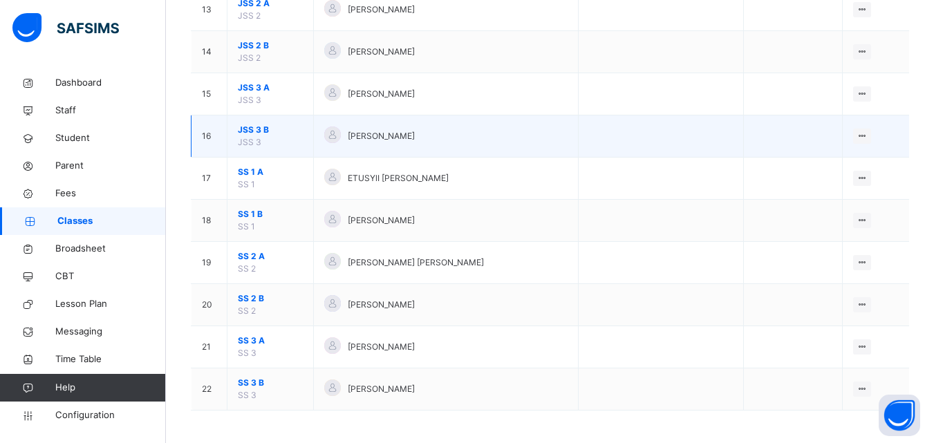
scroll to position [684, 0]
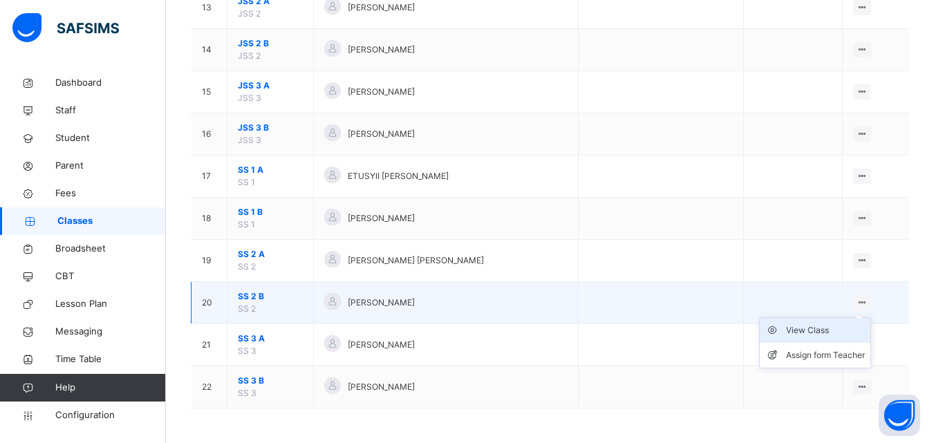
click at [831, 326] on div "View Class" at bounding box center [825, 331] width 79 height 14
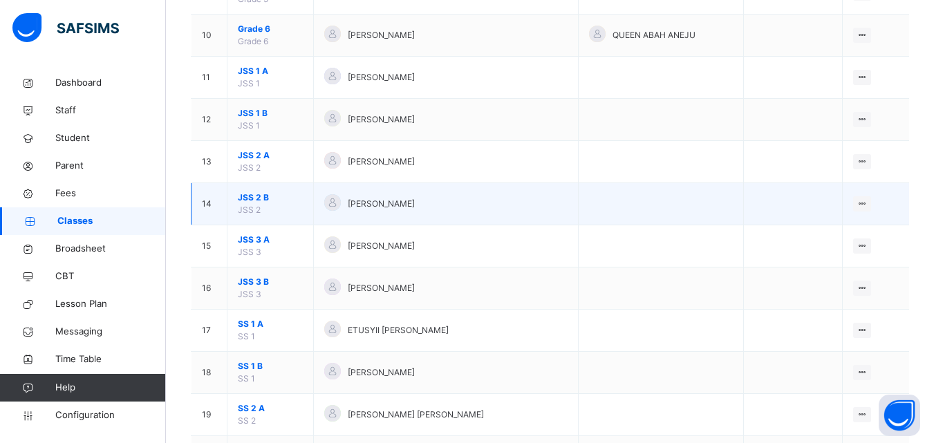
scroll to position [553, 0]
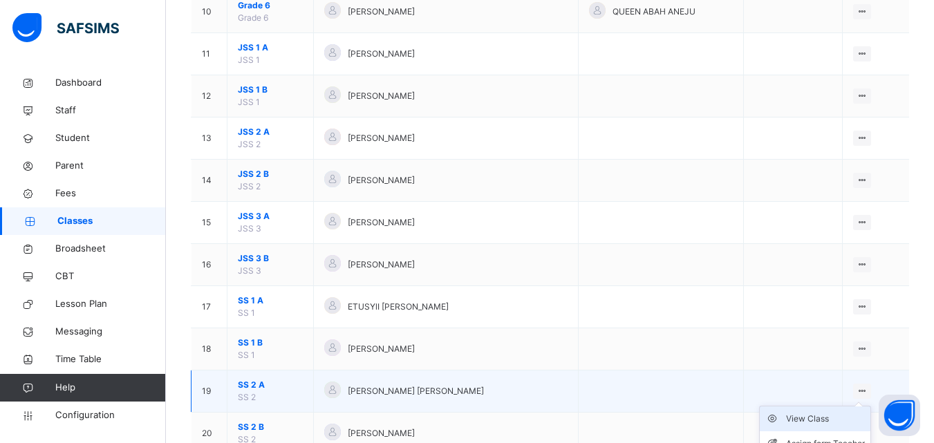
click at [823, 413] on div "View Class" at bounding box center [825, 419] width 79 height 14
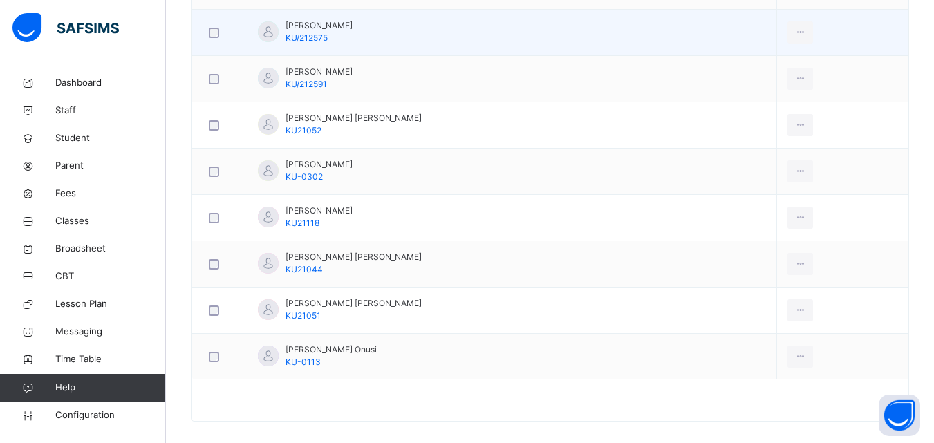
scroll to position [827, 0]
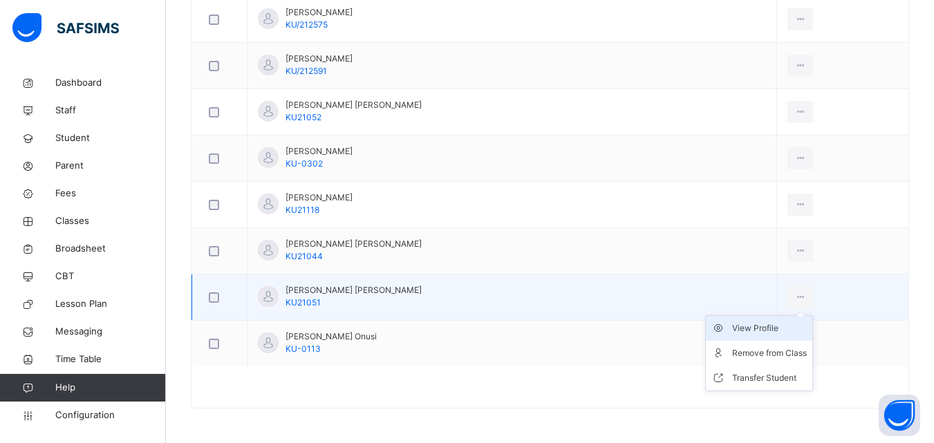
click at [765, 329] on div "View Profile" at bounding box center [769, 328] width 75 height 14
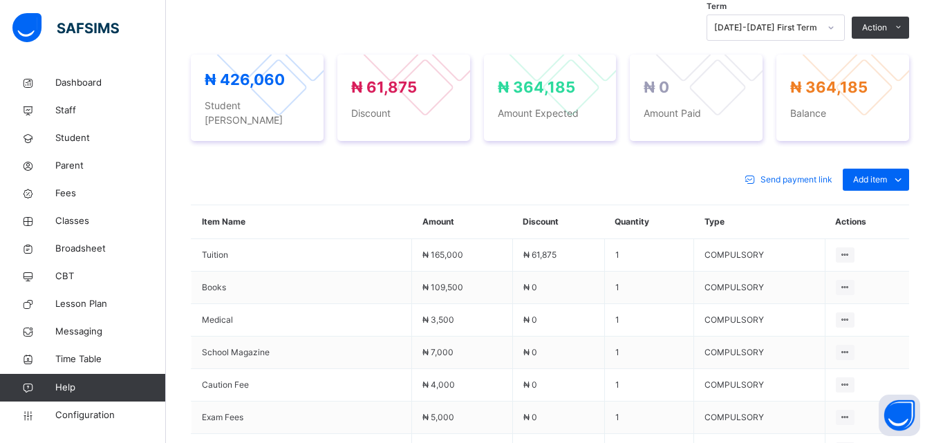
scroll to position [355, 0]
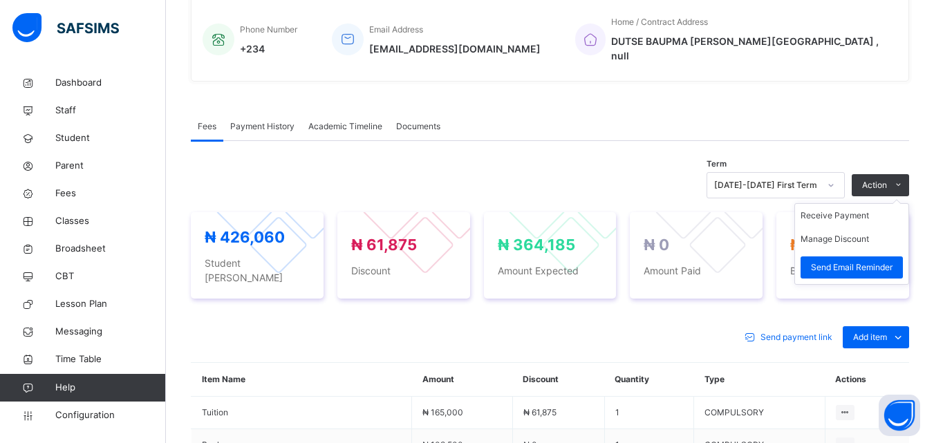
click at [827, 203] on ul "Receive Payment Manage Discount Send Email Reminder" at bounding box center [851, 244] width 115 height 82
click at [824, 204] on li "Receive Payment" at bounding box center [851, 216] width 113 height 24
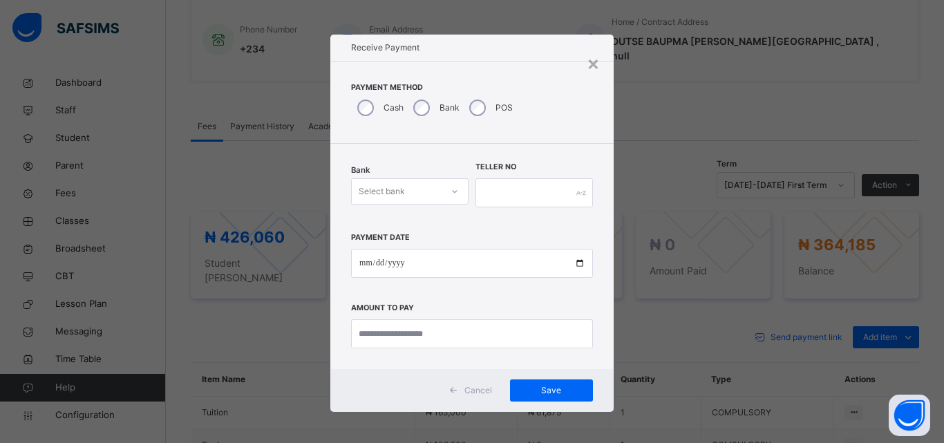
click at [401, 191] on div "Select bank" at bounding box center [382, 191] width 46 height 26
click at [392, 218] on div "Zenith Bank - Prime Scholars’ School" at bounding box center [410, 229] width 116 height 36
click at [367, 265] on input "date" at bounding box center [472, 263] width 242 height 29
type input "**********"
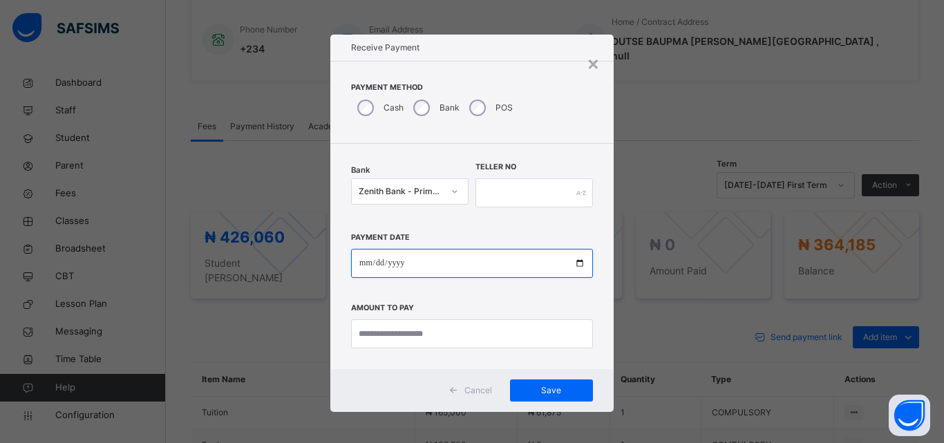
type input "**********"
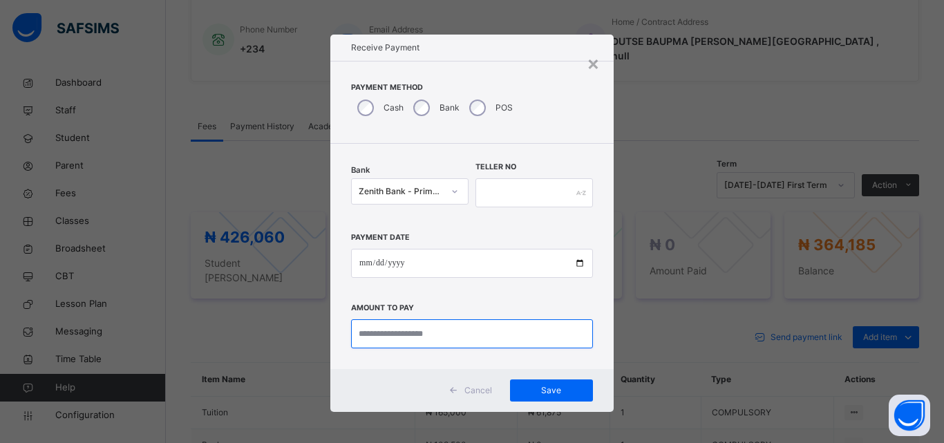
click at [360, 335] on input "currency" at bounding box center [472, 333] width 242 height 29
type input "*********"
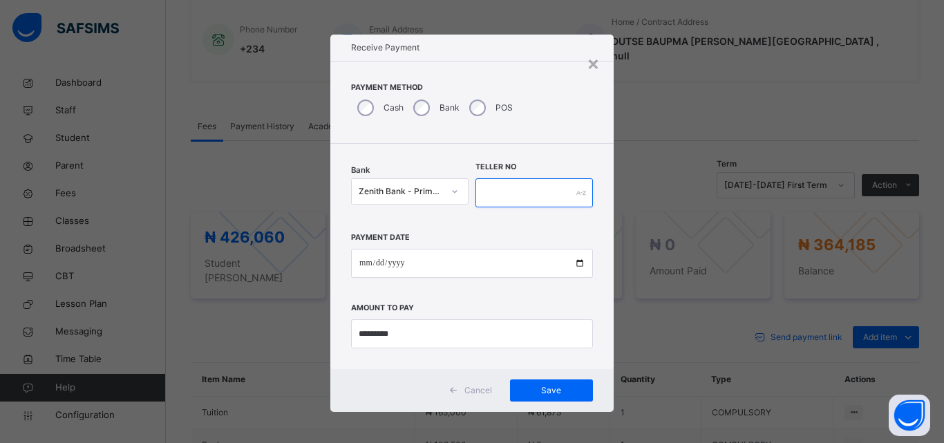
click at [484, 188] on input "text" at bounding box center [535, 192] width 118 height 29
type input "******"
drag, startPoint x: 543, startPoint y: 390, endPoint x: 545, endPoint y: 367, distance: 22.9
click at [541, 376] on div "Cancel Save" at bounding box center [471, 390] width 283 height 43
click at [551, 394] on span "Save" at bounding box center [552, 390] width 62 height 12
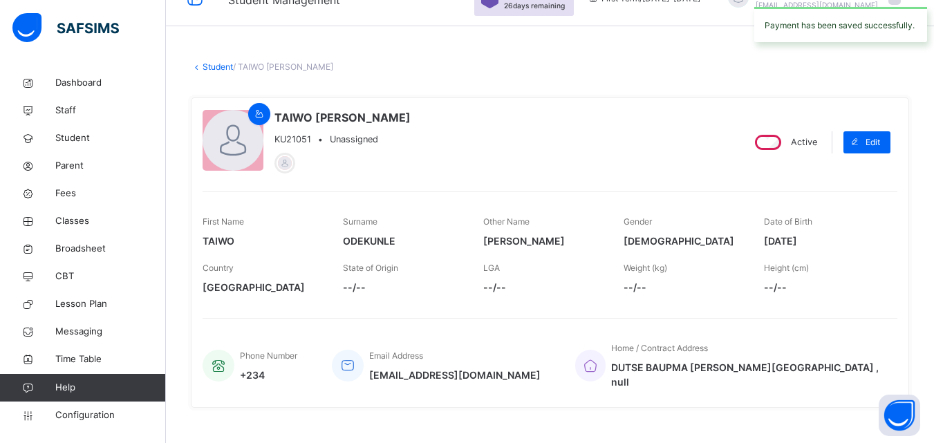
scroll to position [0, 0]
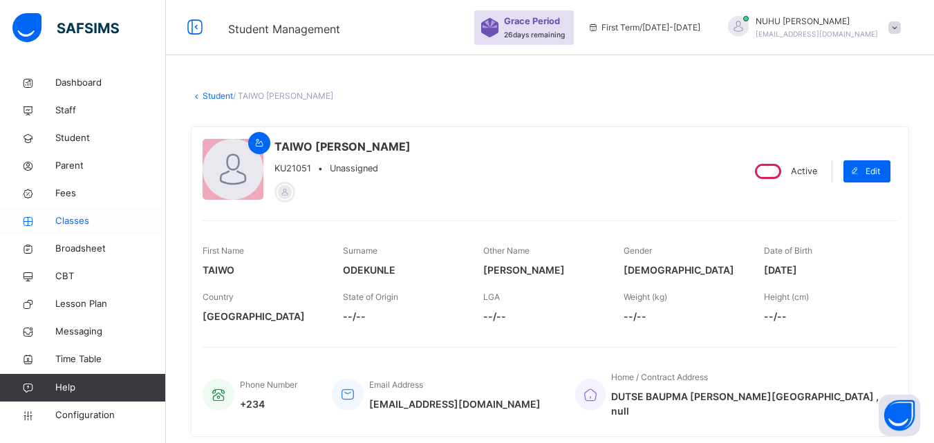
click at [68, 222] on span "Classes" at bounding box center [110, 221] width 111 height 14
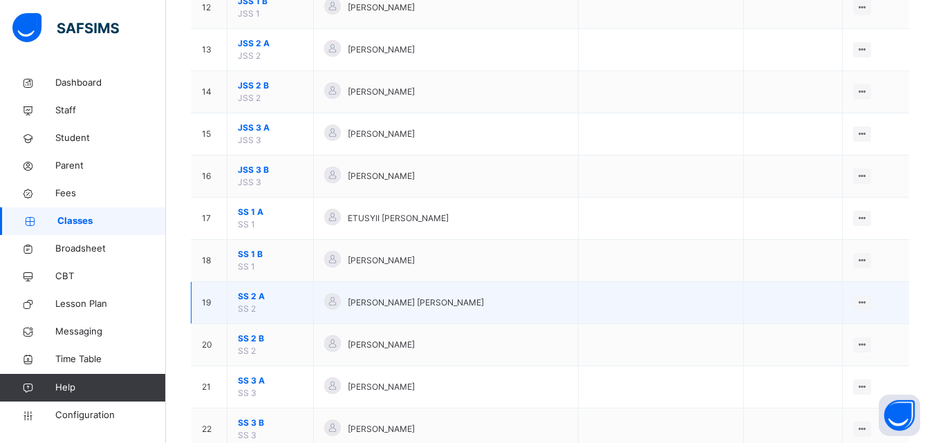
scroll to position [684, 0]
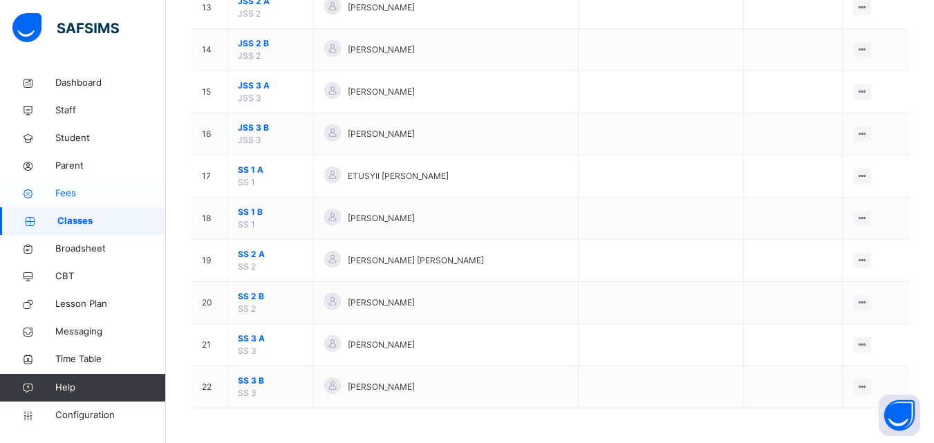
click at [62, 192] on span "Fees" at bounding box center [110, 194] width 111 height 14
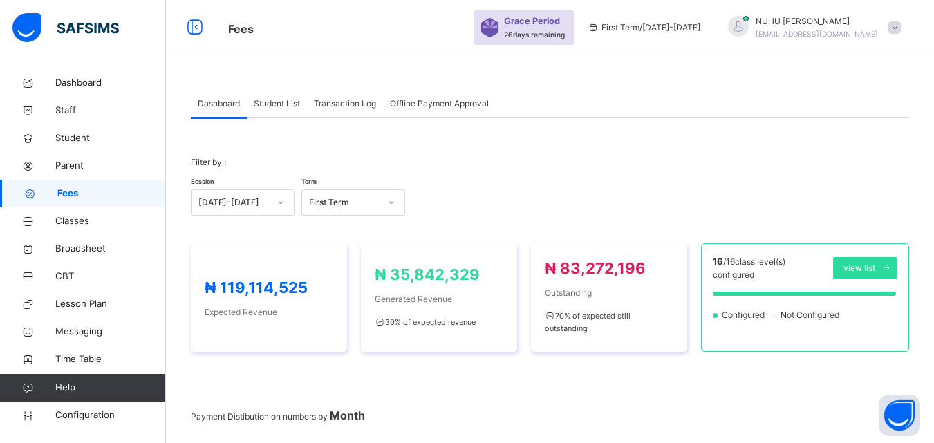
click at [271, 106] on span "Student List" at bounding box center [277, 103] width 46 height 12
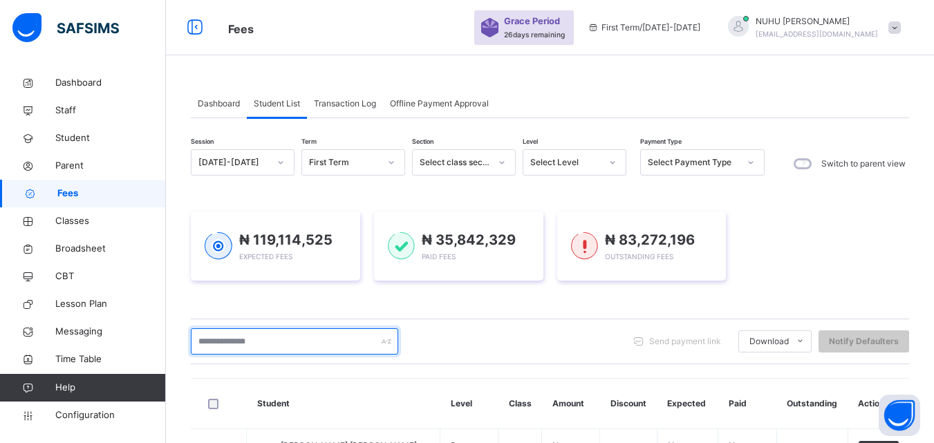
click at [263, 333] on input "text" at bounding box center [294, 341] width 207 height 26
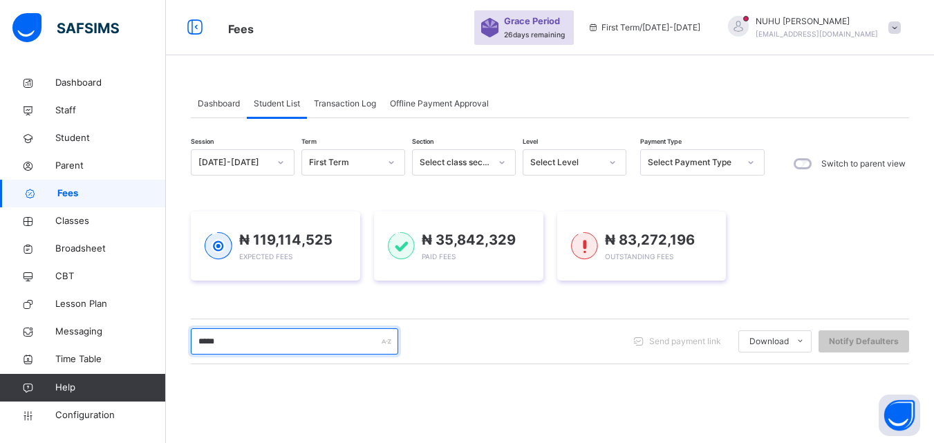
type input "******"
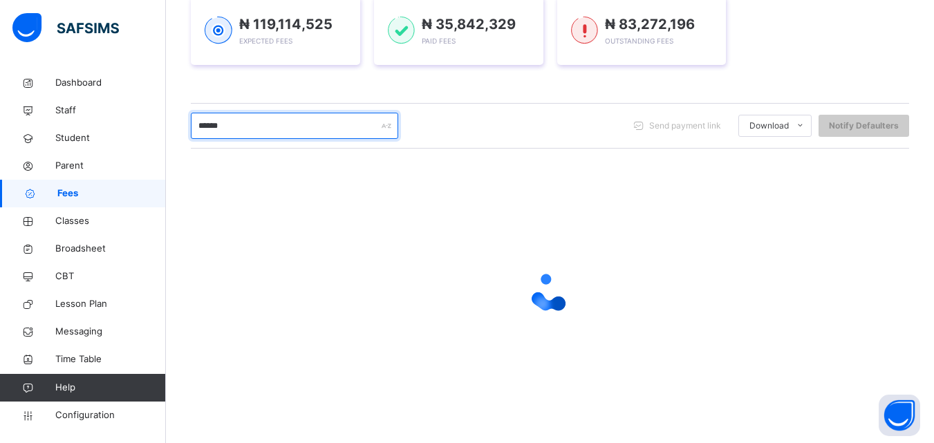
scroll to position [217, 0]
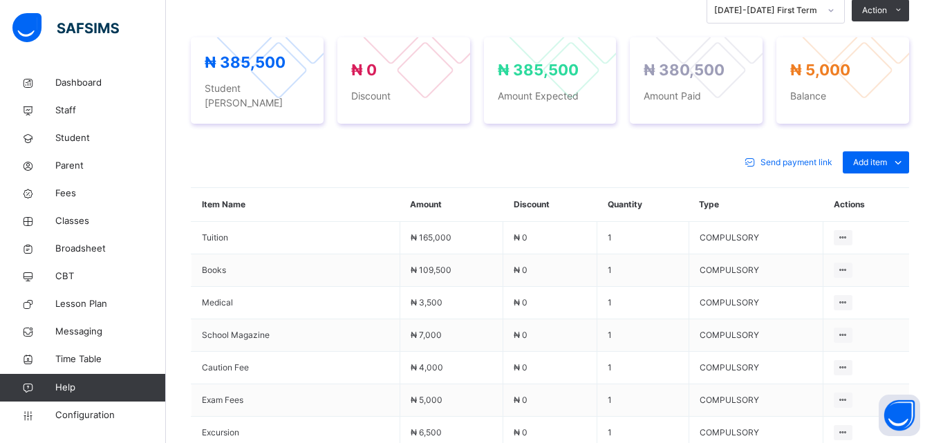
scroll to position [484, 0]
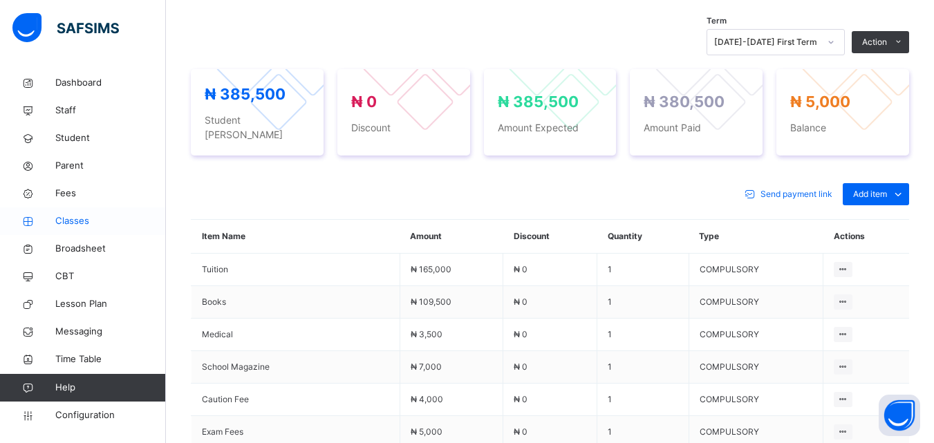
click at [77, 220] on span "Classes" at bounding box center [110, 221] width 111 height 14
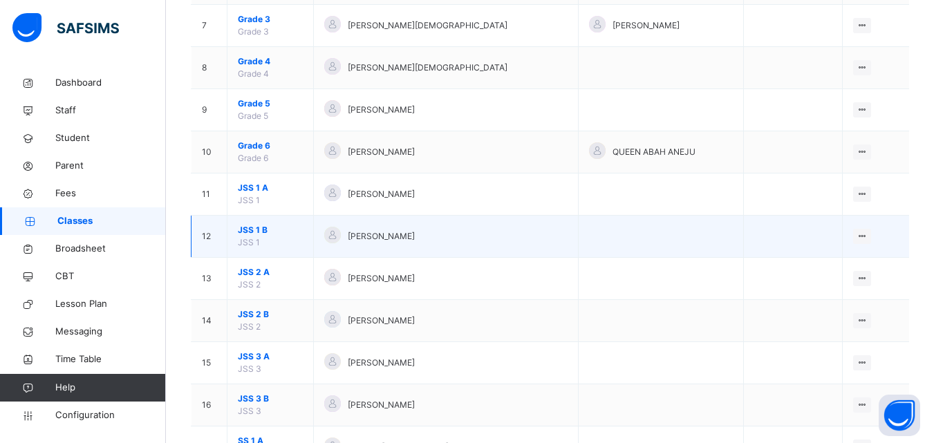
scroll to position [407, 0]
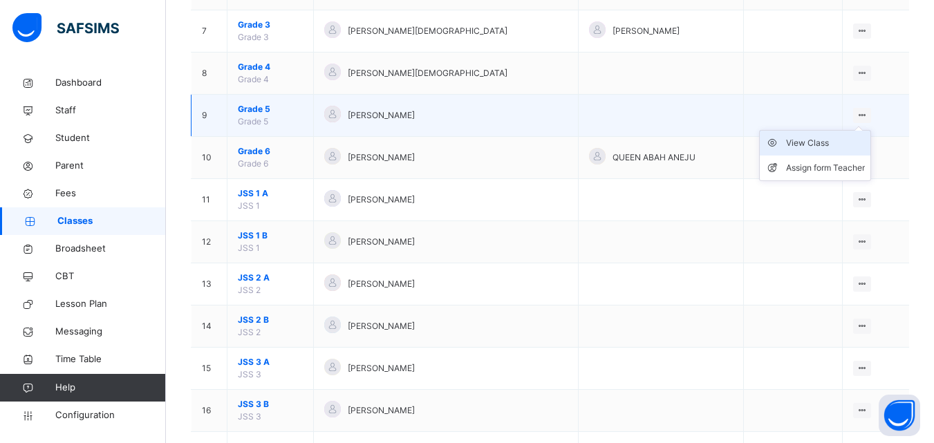
click at [821, 138] on div "View Class" at bounding box center [825, 143] width 79 height 14
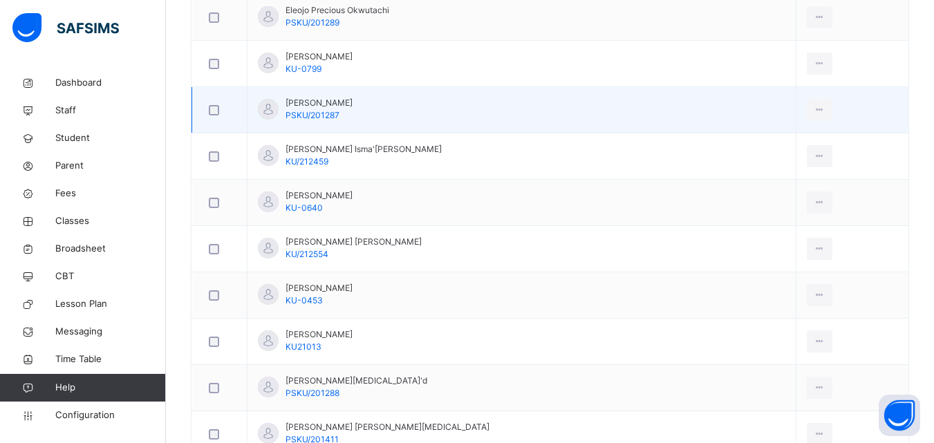
scroll to position [691, 0]
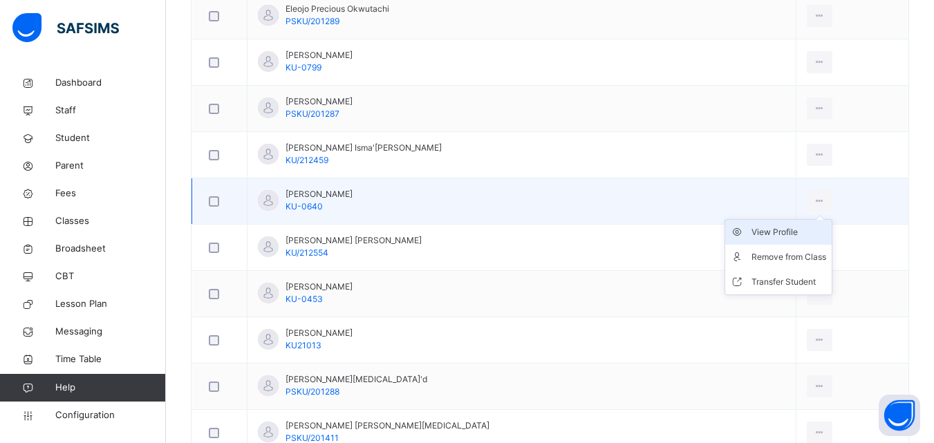
click at [752, 231] on div "View Profile" at bounding box center [789, 232] width 75 height 14
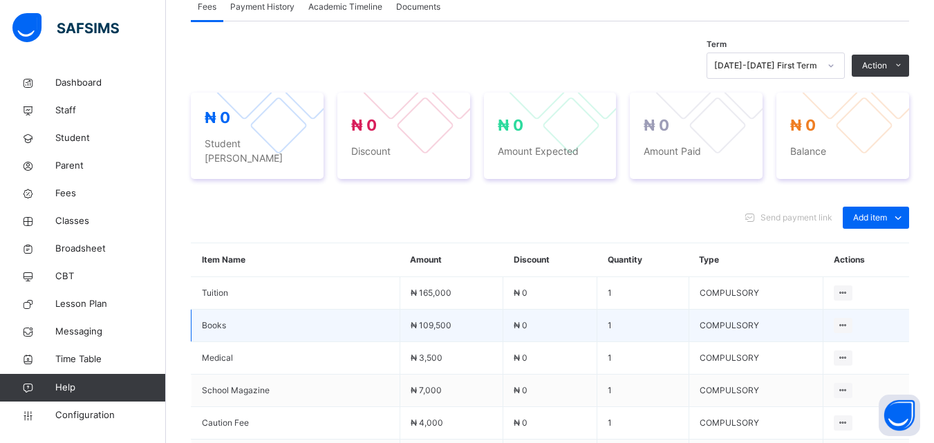
scroll to position [460, 0]
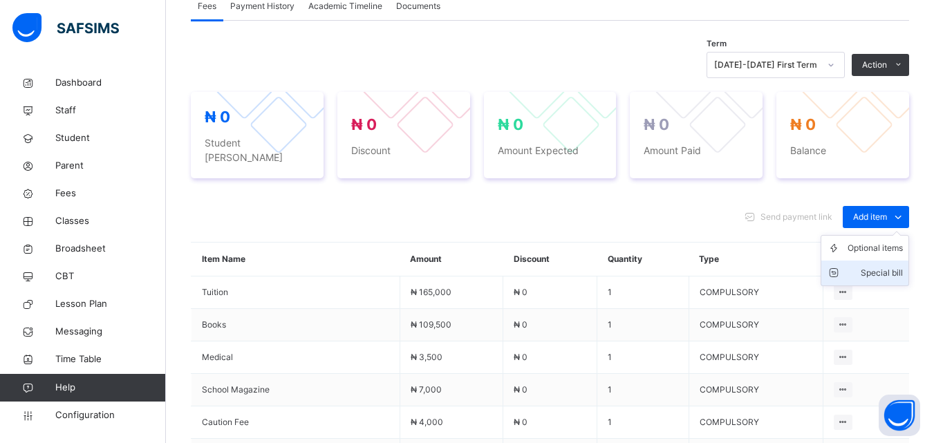
click at [883, 266] on div "Special bill" at bounding box center [875, 273] width 55 height 14
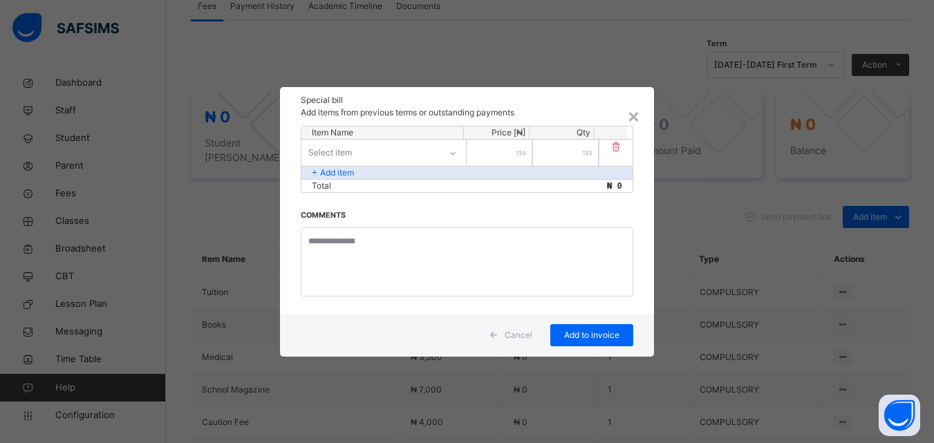
click at [346, 151] on div "Select item" at bounding box center [330, 153] width 44 height 26
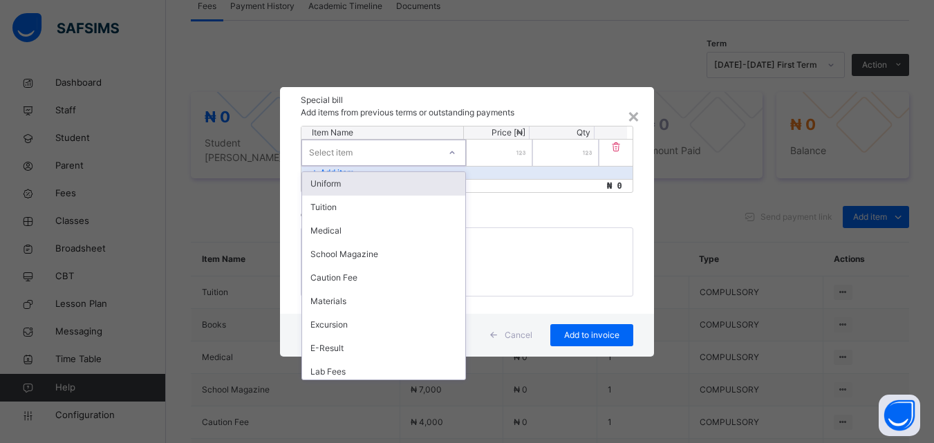
click at [358, 188] on div "Uniform" at bounding box center [383, 184] width 163 height 24
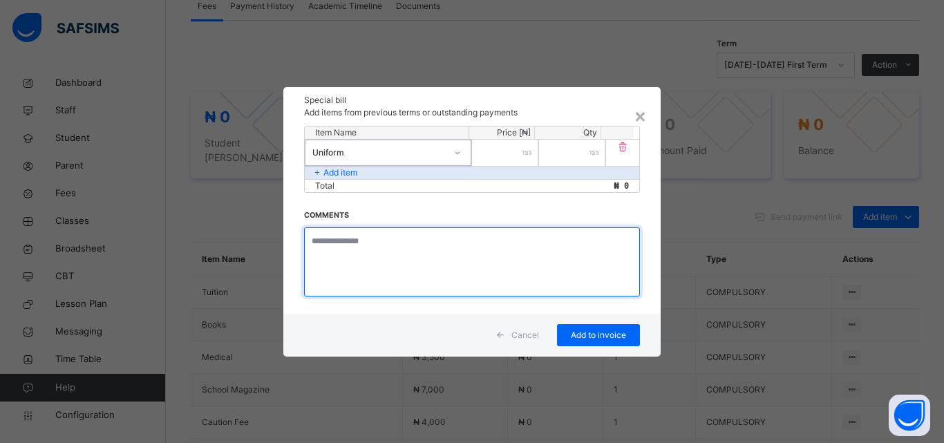
click at [341, 243] on textarea at bounding box center [472, 261] width 336 height 69
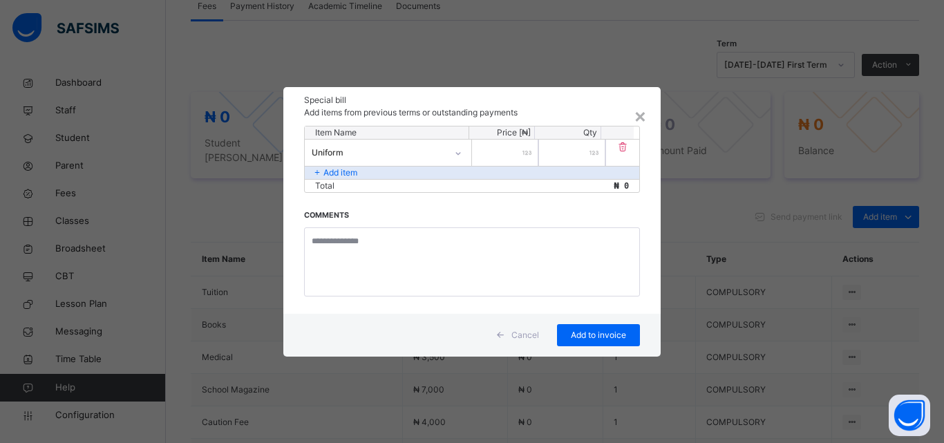
drag, startPoint x: 515, startPoint y: 144, endPoint x: 509, endPoint y: 158, distance: 15.2
click at [510, 158] on input "number" at bounding box center [505, 153] width 66 height 26
type input "*****"
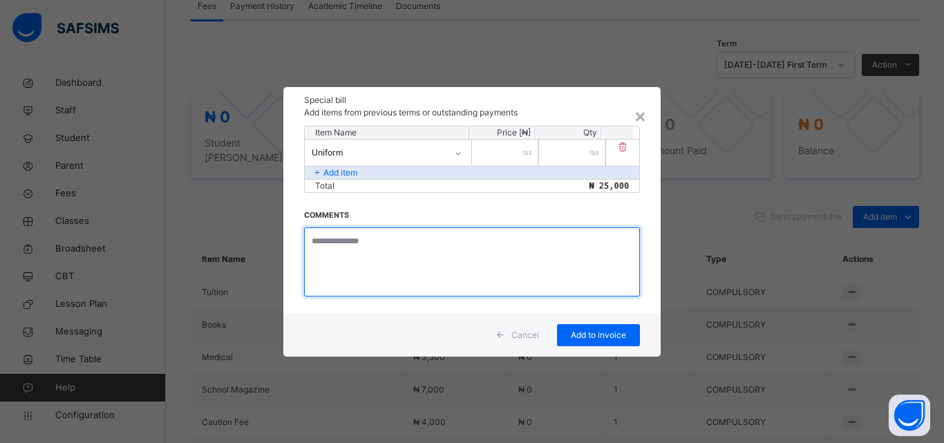
click at [375, 230] on textarea at bounding box center [472, 261] width 336 height 69
type textarea "**********"
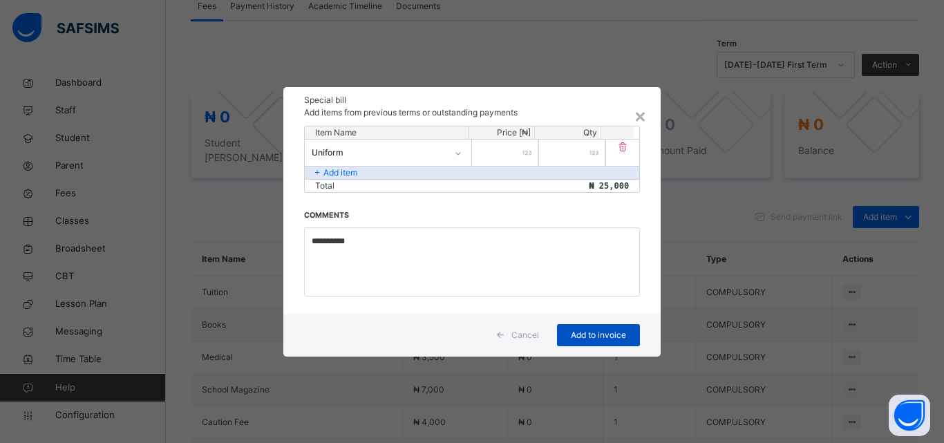
click at [572, 337] on span "Add to invoice" at bounding box center [599, 335] width 62 height 12
click at [604, 337] on span "Add to invoice" at bounding box center [599, 335] width 62 height 12
click at [638, 111] on div "×" at bounding box center [640, 115] width 13 height 29
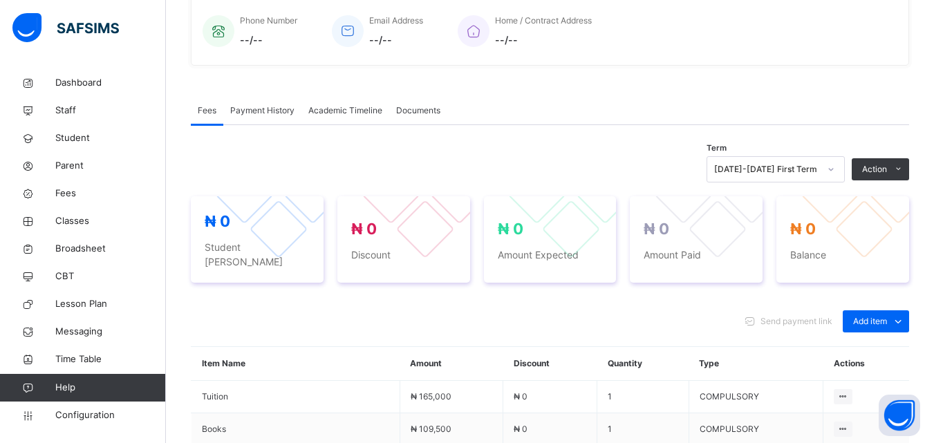
scroll to position [484, 0]
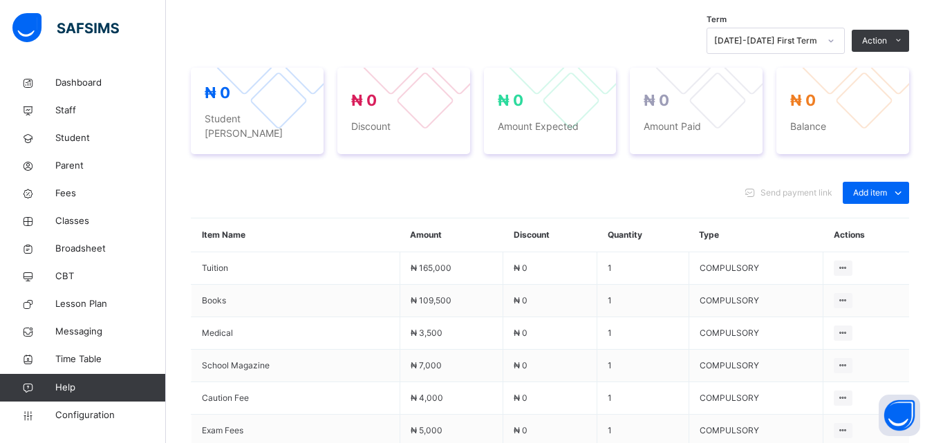
drag, startPoint x: 879, startPoint y: 235, endPoint x: 878, endPoint y: 223, distance: 12.5
click at [0, 0] on div "Special bill" at bounding box center [0, 0] width 0 height 0
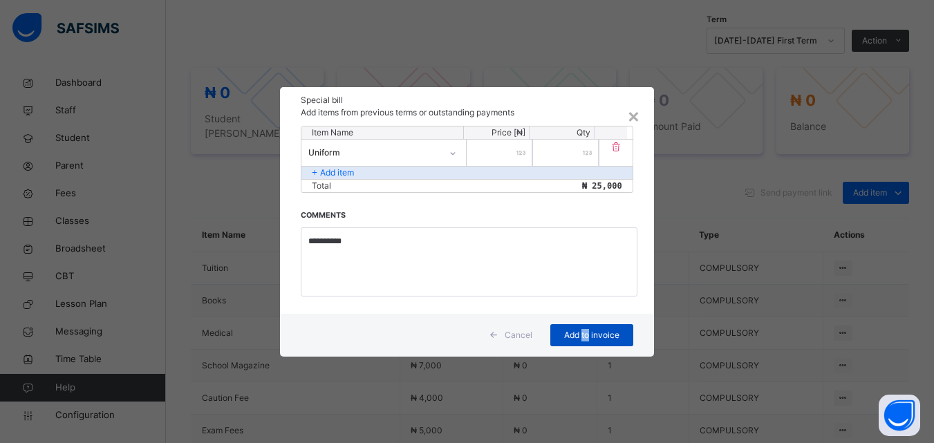
drag, startPoint x: 592, startPoint y: 334, endPoint x: 583, endPoint y: 337, distance: 9.6
click at [583, 337] on span "Add to invoice" at bounding box center [592, 335] width 62 height 12
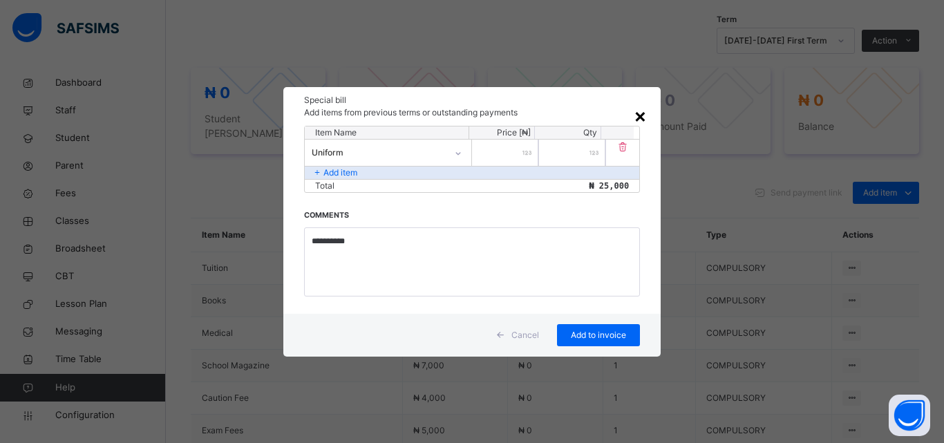
click at [641, 111] on div "×" at bounding box center [640, 115] width 13 height 29
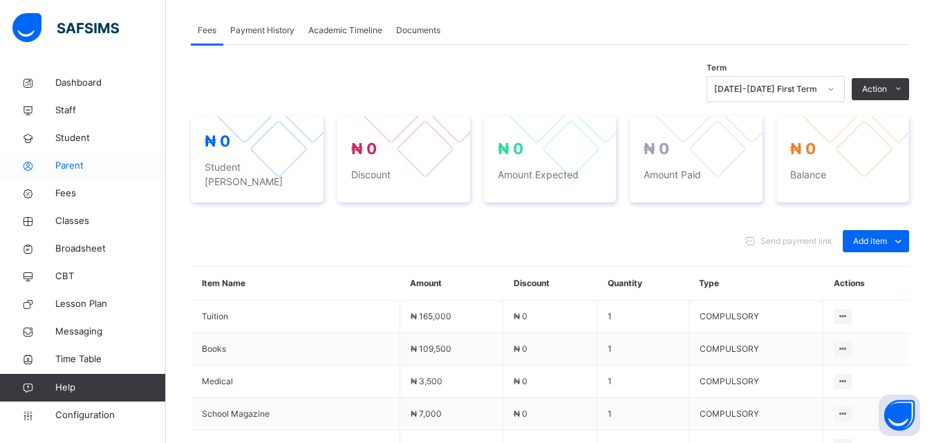
scroll to position [460, 0]
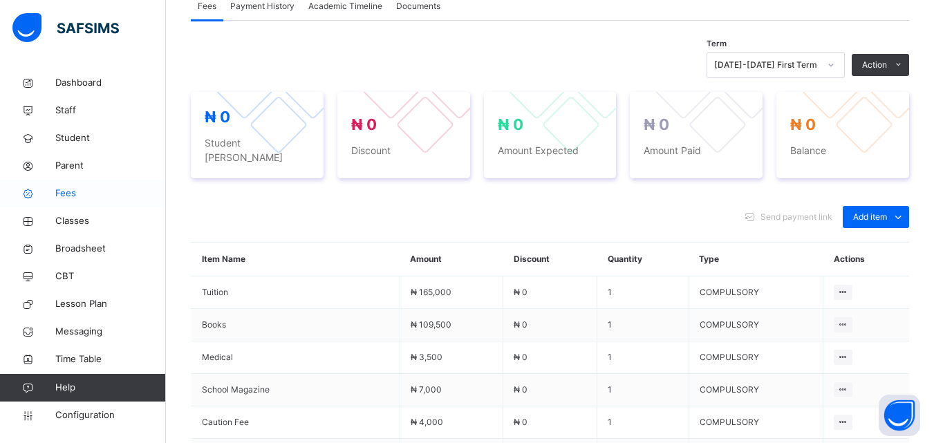
click at [64, 194] on span "Fees" at bounding box center [110, 194] width 111 height 14
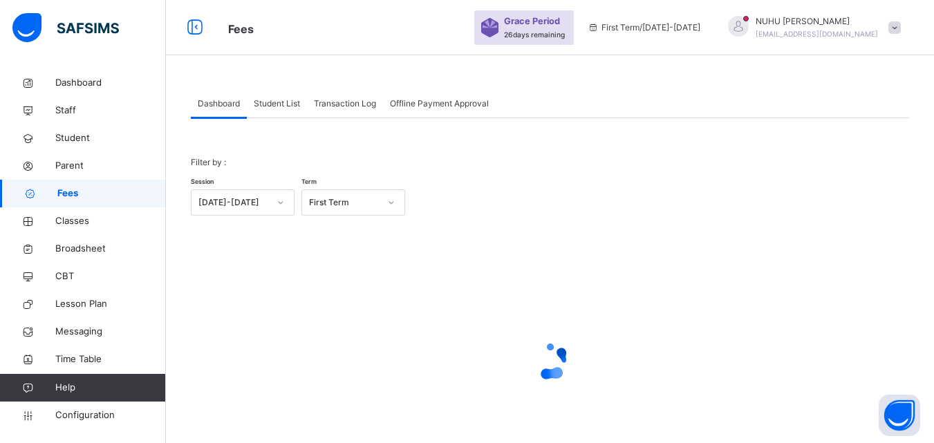
click at [276, 109] on span "Student List" at bounding box center [277, 103] width 46 height 12
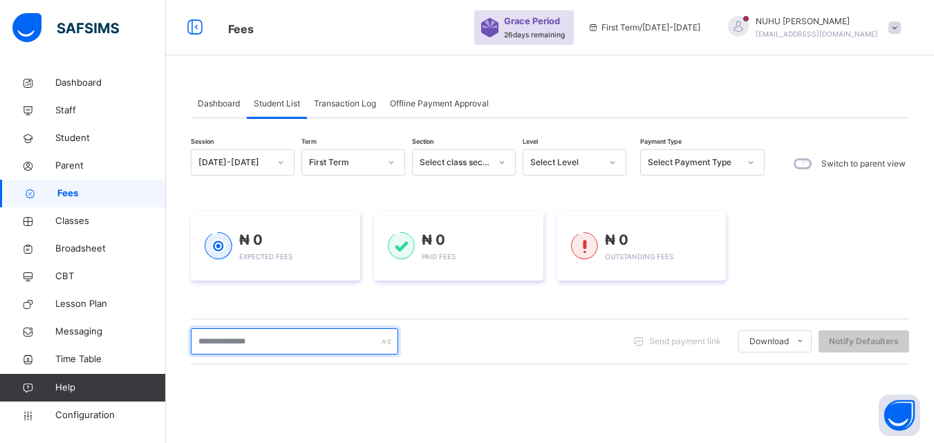
drag, startPoint x: 218, startPoint y: 342, endPoint x: 223, endPoint y: 319, distance: 23.3
click at [223, 333] on input "text" at bounding box center [294, 341] width 207 height 26
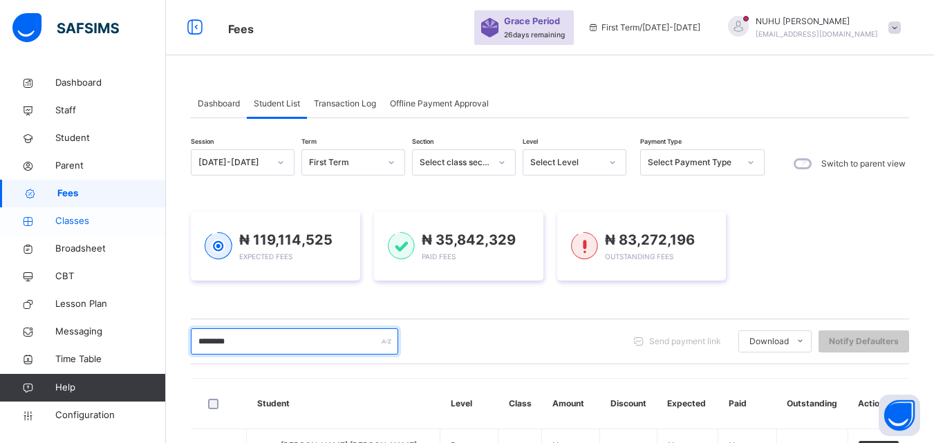
type input "********"
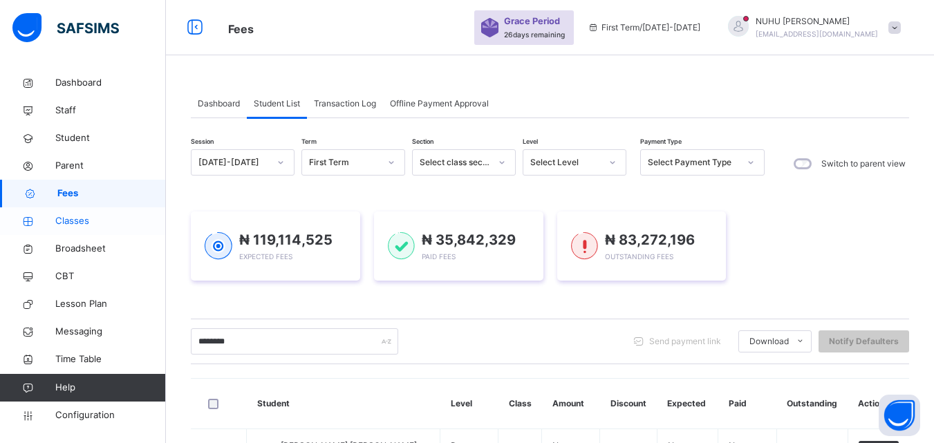
click at [82, 221] on span "Classes" at bounding box center [110, 221] width 111 height 14
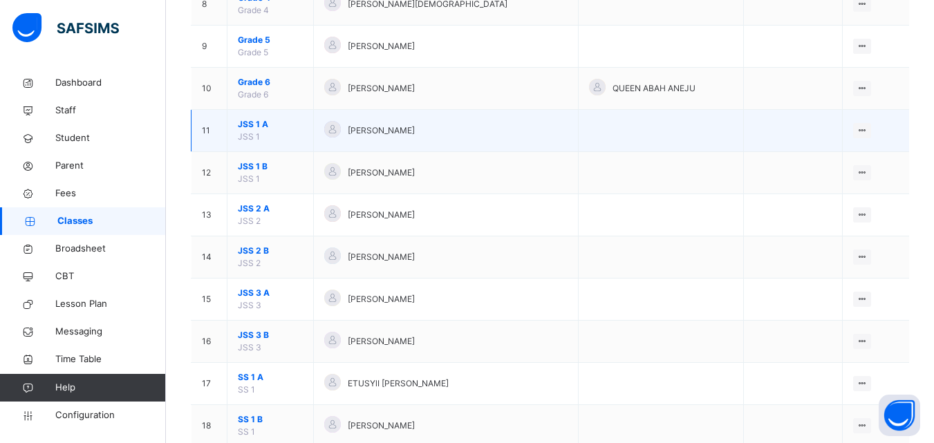
scroll to position [407, 0]
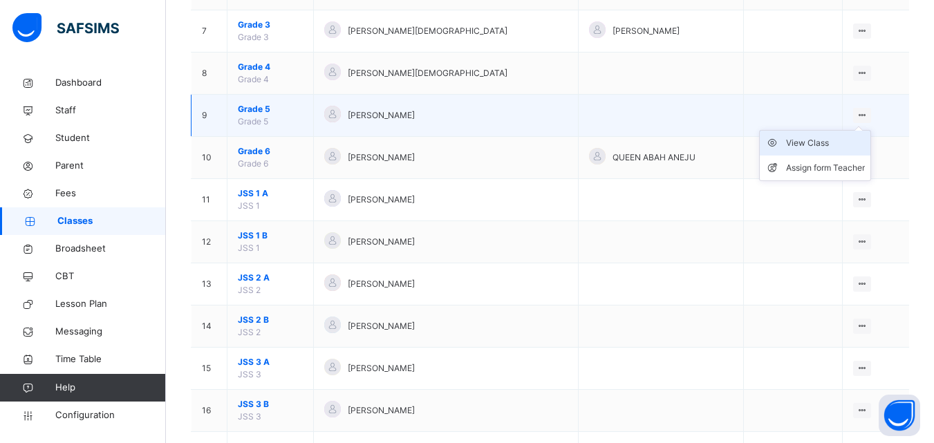
click at [826, 144] on div "View Class" at bounding box center [825, 143] width 79 height 14
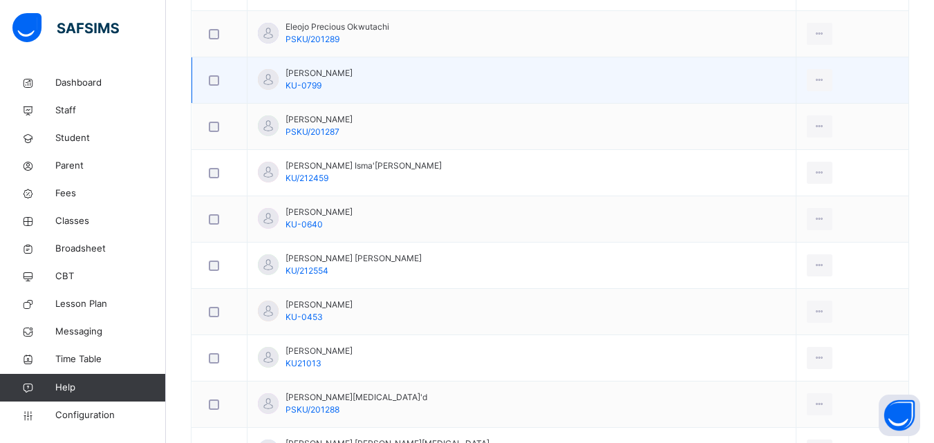
scroll to position [691, 0]
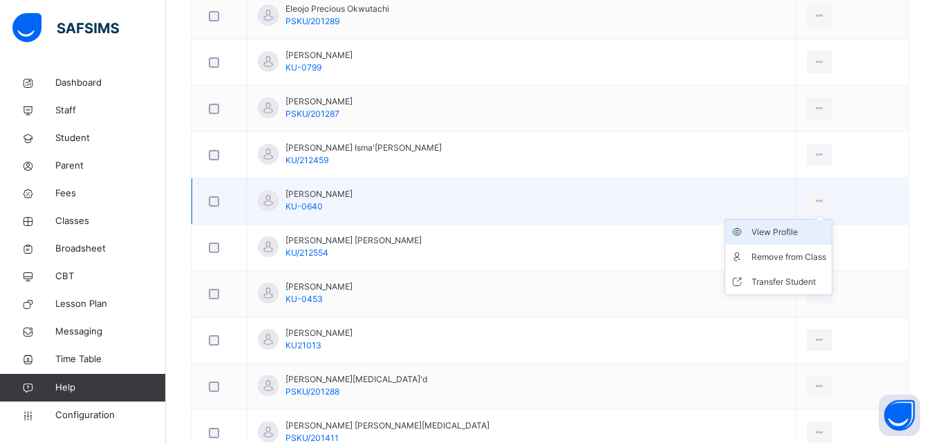
click at [752, 230] on div "View Profile" at bounding box center [789, 232] width 75 height 14
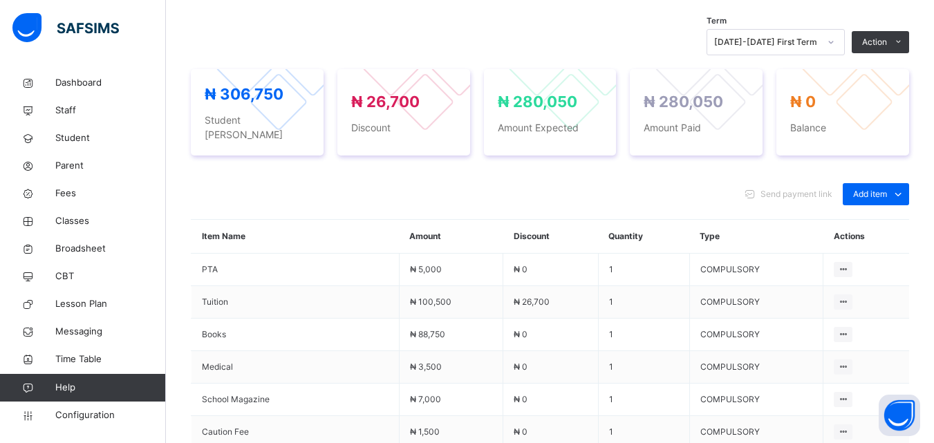
scroll to position [415, 0]
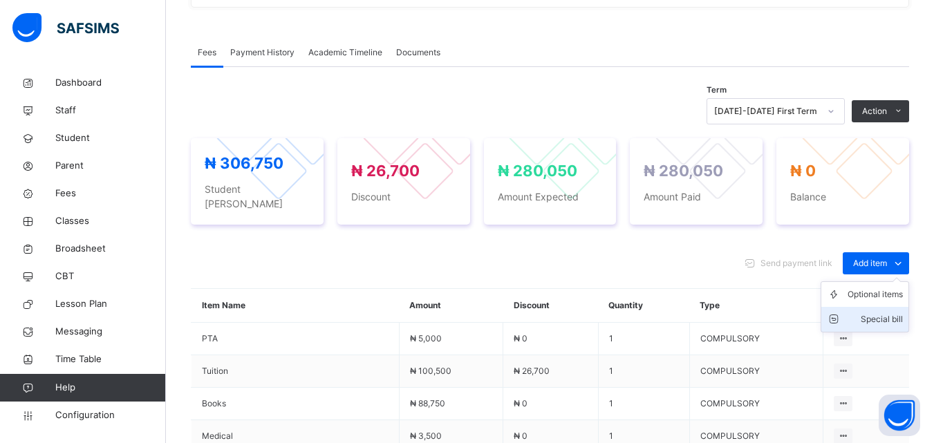
click at [888, 312] on div "Special bill" at bounding box center [875, 319] width 55 height 14
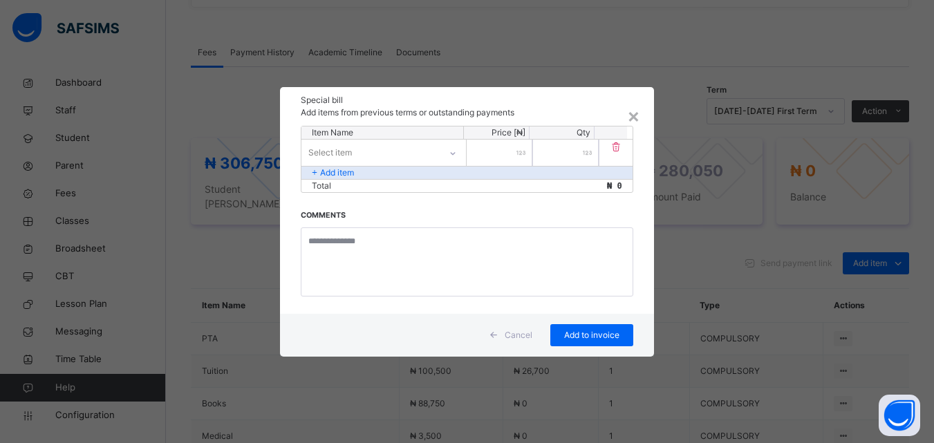
click at [373, 153] on div "Select item" at bounding box center [370, 152] width 138 height 21
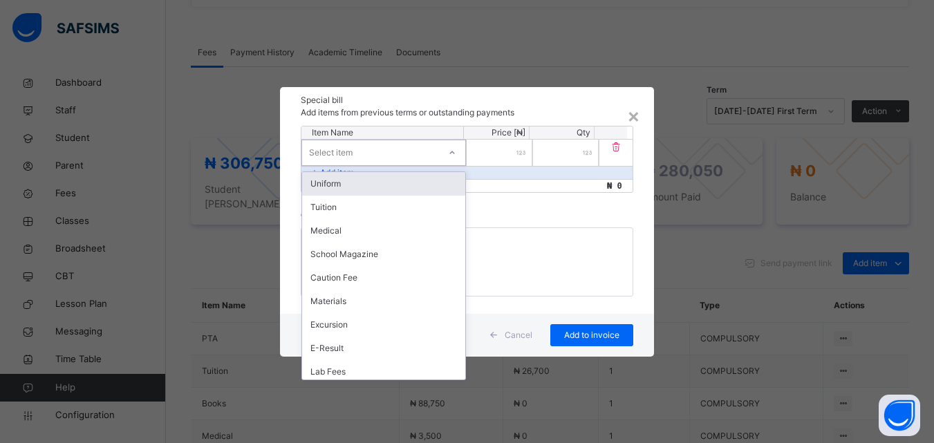
click at [359, 180] on div "Uniform" at bounding box center [383, 184] width 163 height 24
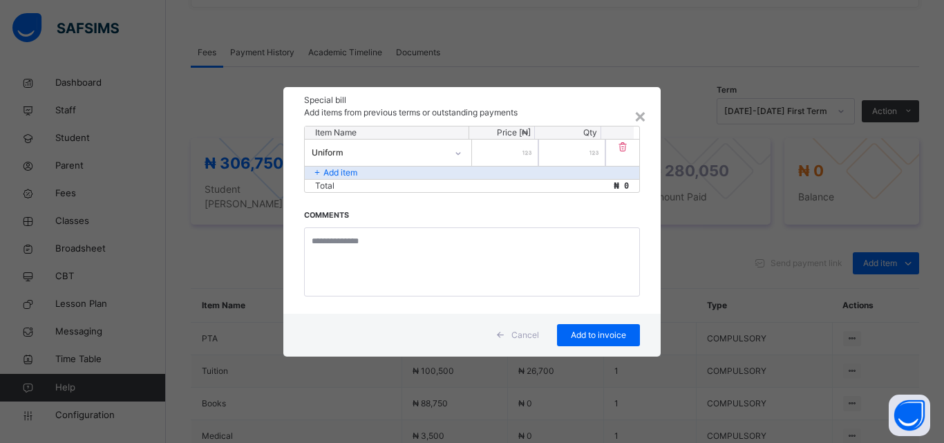
click at [496, 155] on input "number" at bounding box center [505, 153] width 66 height 26
type input "*****"
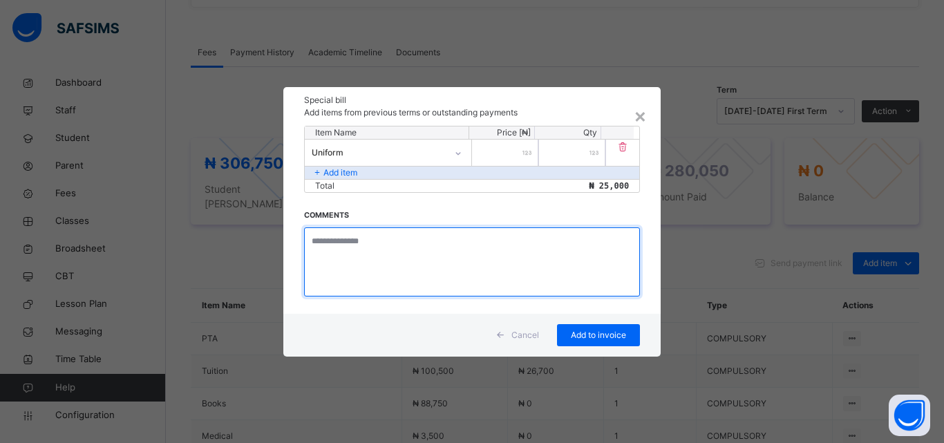
click at [382, 248] on textarea at bounding box center [472, 261] width 336 height 69
type textarea "**********"
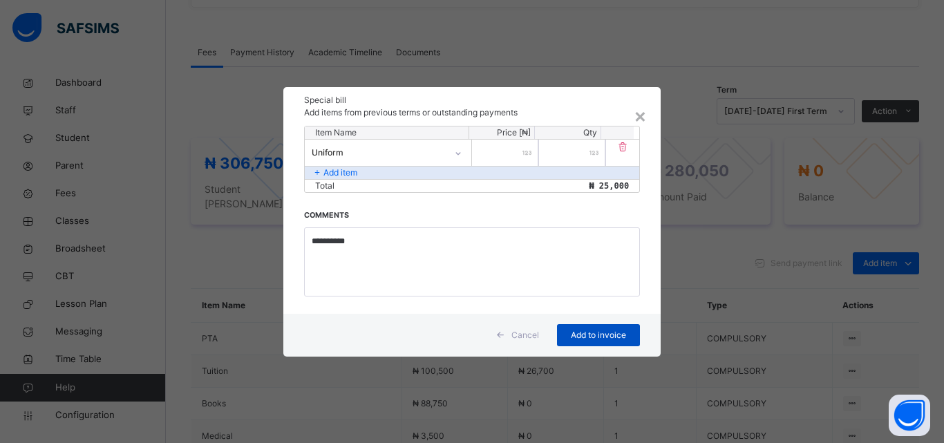
click at [595, 342] on div "Add to invoice" at bounding box center [598, 335] width 83 height 22
click at [618, 147] on icon at bounding box center [623, 147] width 14 height 12
click at [626, 152] on icon at bounding box center [623, 147] width 14 height 12
click at [631, 113] on p "Add items from previous terms or outstanding payments" at bounding box center [472, 112] width 336 height 12
click at [642, 118] on div "×" at bounding box center [640, 115] width 13 height 29
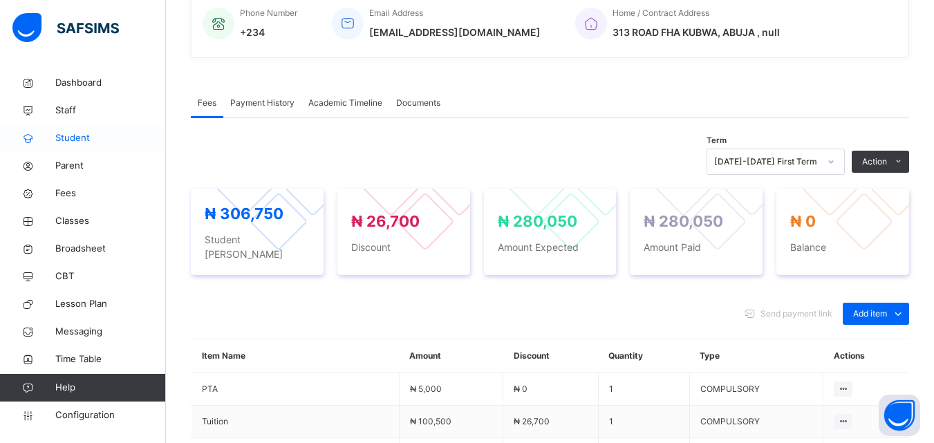
scroll to position [290, 0]
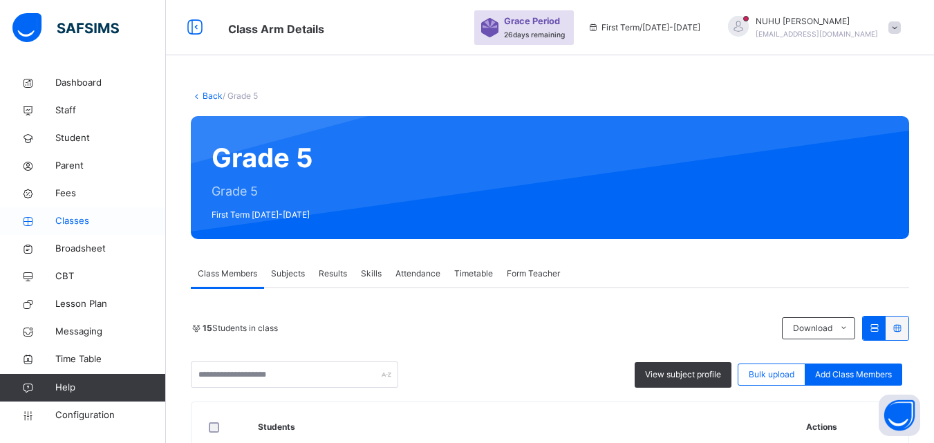
click at [66, 223] on span "Classes" at bounding box center [110, 221] width 111 height 14
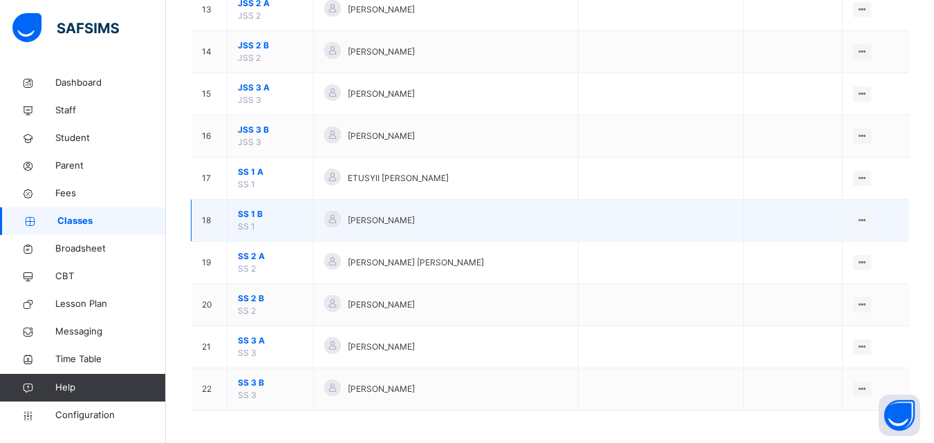
scroll to position [684, 0]
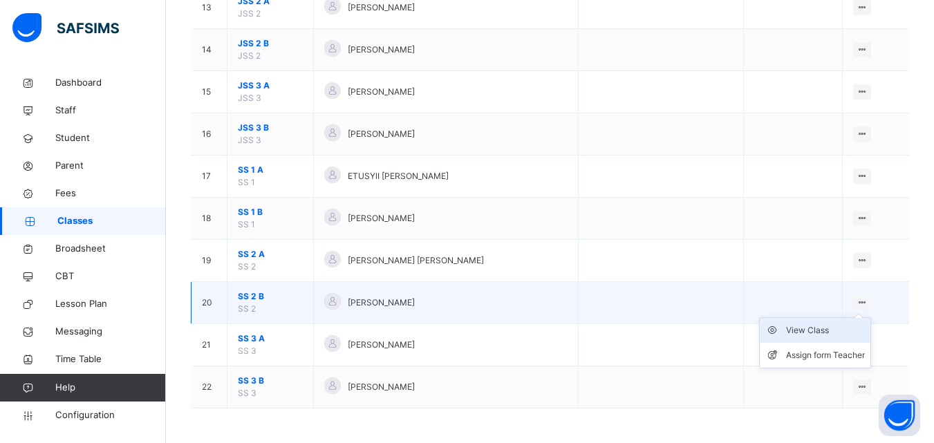
click at [826, 330] on div "View Class" at bounding box center [825, 331] width 79 height 14
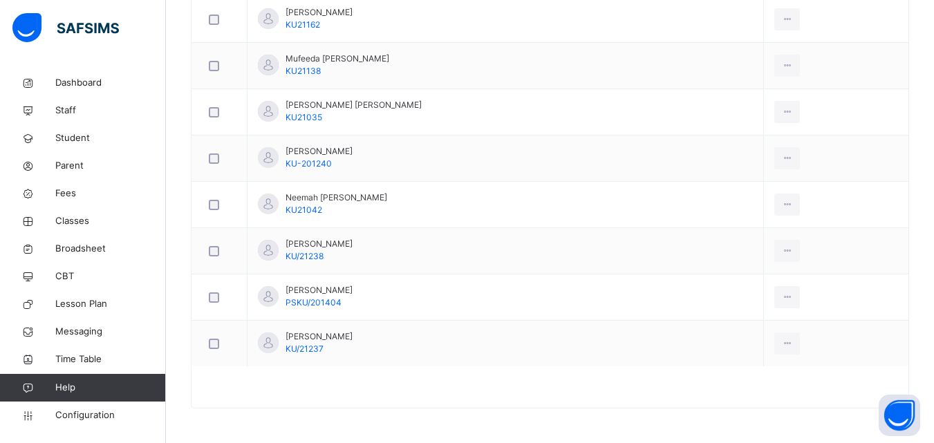
scroll to position [758, 0]
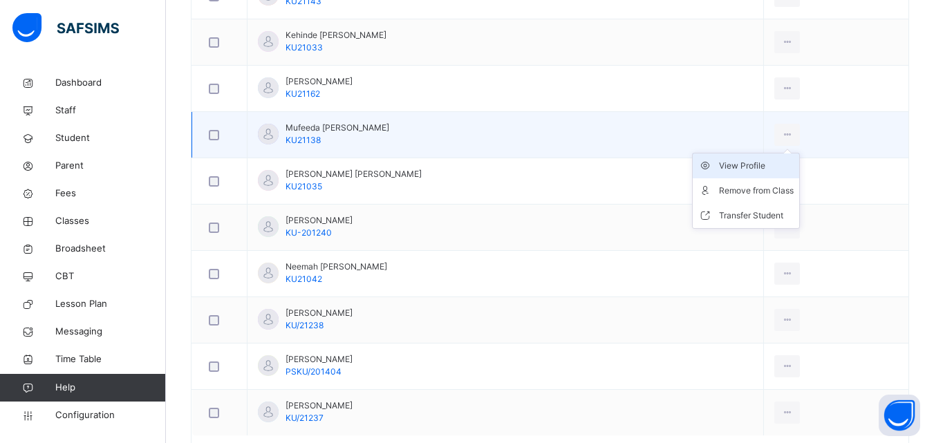
click at [747, 161] on div "View Profile" at bounding box center [756, 166] width 75 height 14
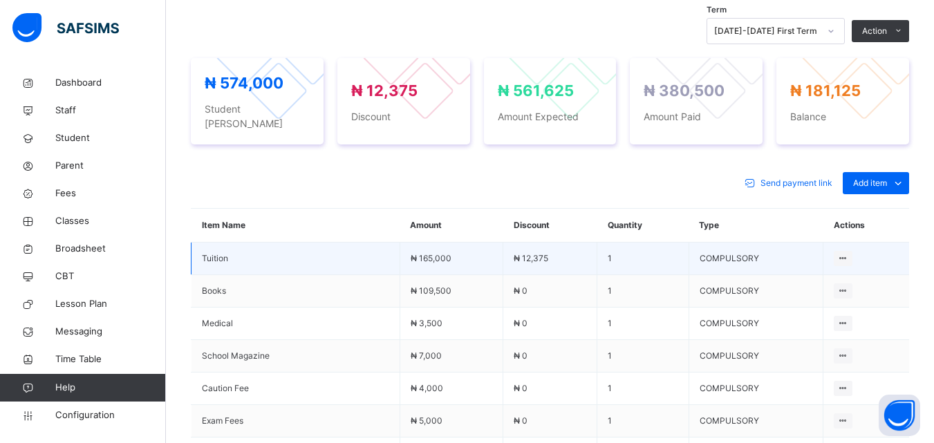
scroll to position [439, 0]
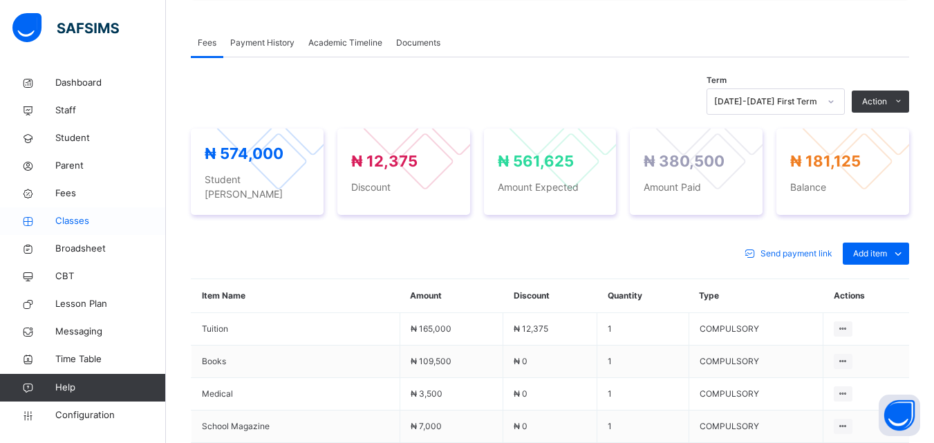
click at [64, 223] on span "Classes" at bounding box center [110, 221] width 111 height 14
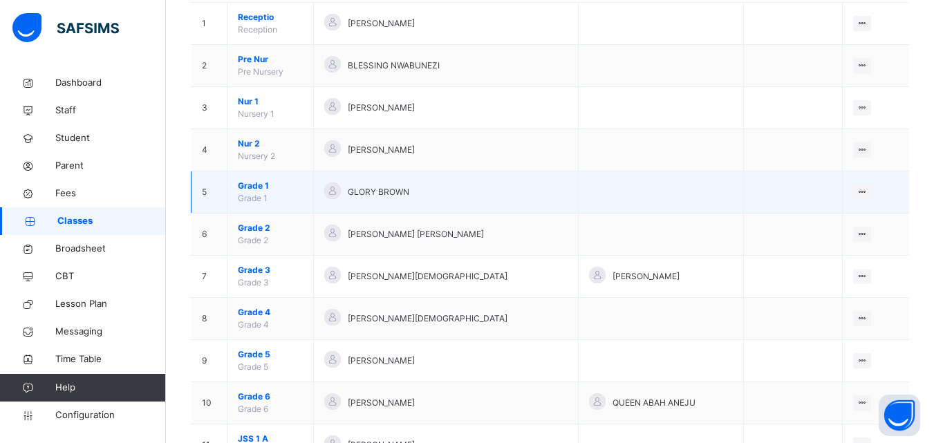
scroll to position [138, 0]
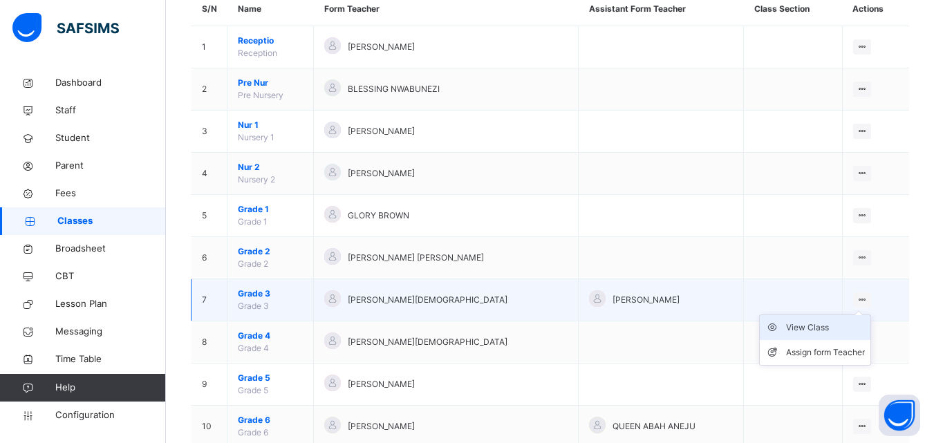
click at [802, 327] on div "View Class" at bounding box center [825, 328] width 79 height 14
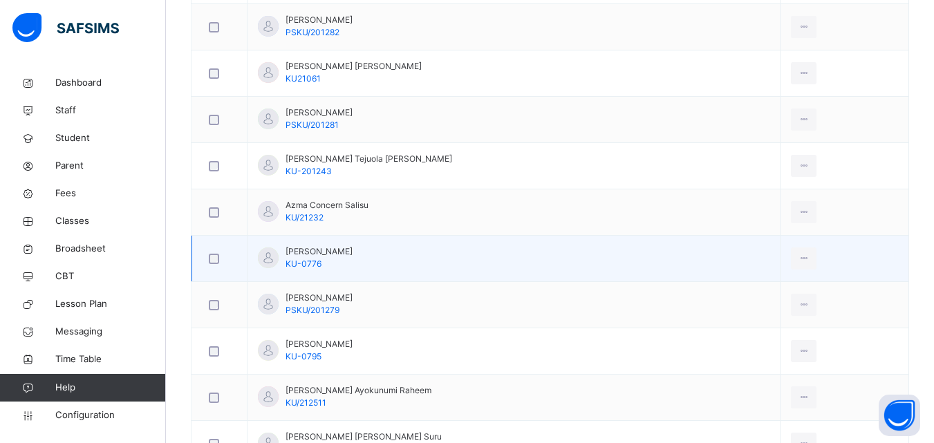
scroll to position [760, 0]
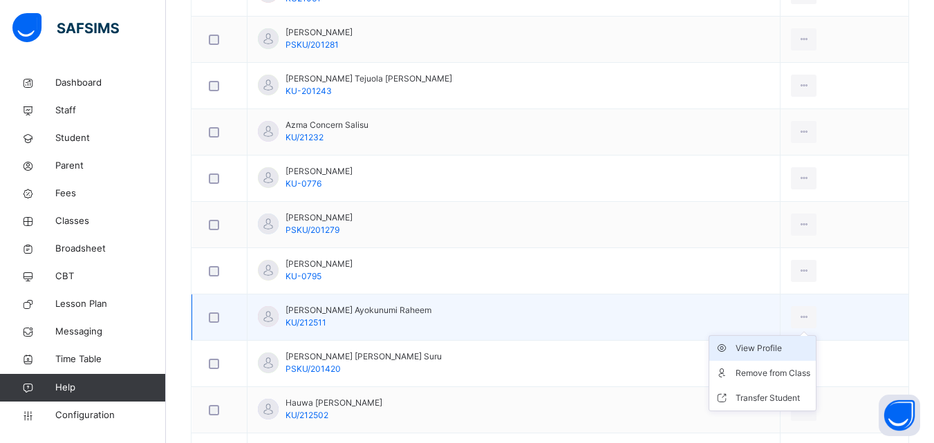
click at [754, 347] on div "View Profile" at bounding box center [773, 349] width 75 height 14
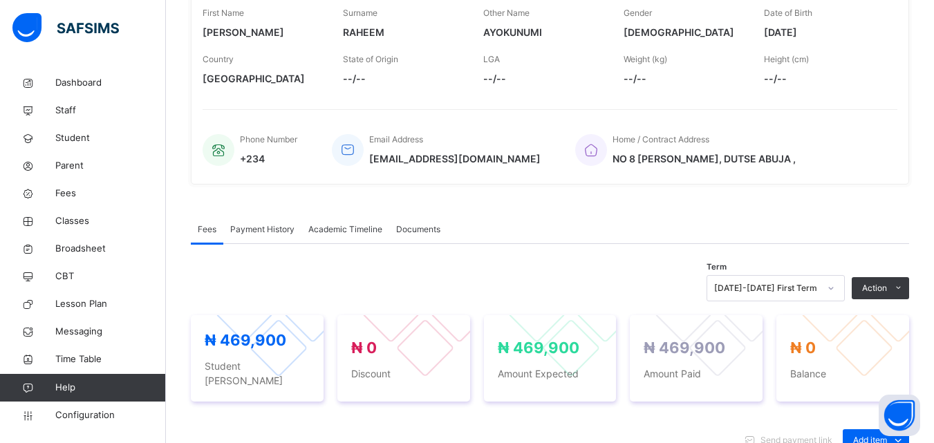
scroll to position [207, 0]
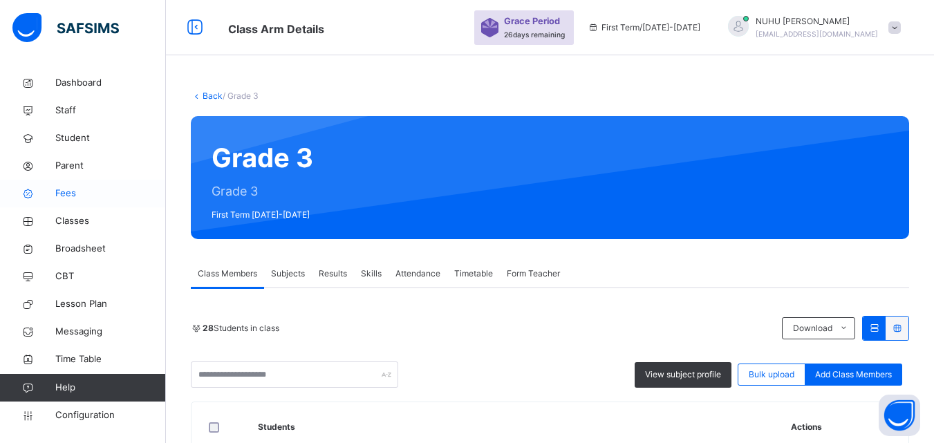
click at [65, 192] on span "Fees" at bounding box center [110, 194] width 111 height 14
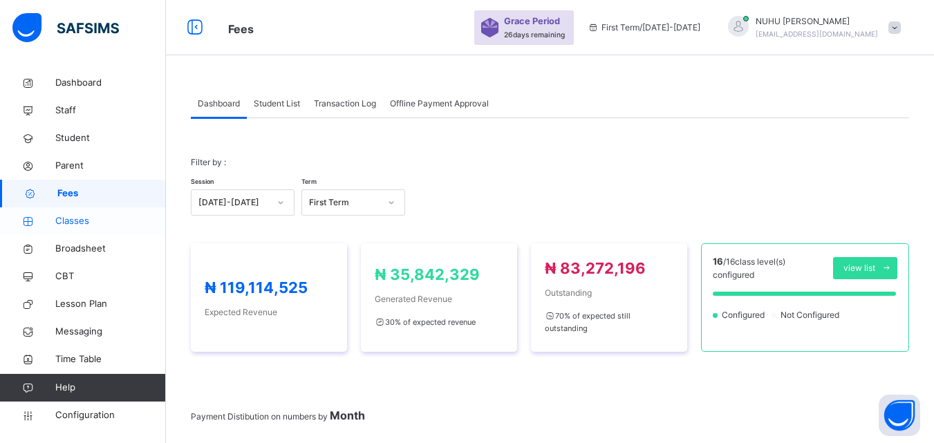
click at [71, 218] on span "Classes" at bounding box center [110, 221] width 111 height 14
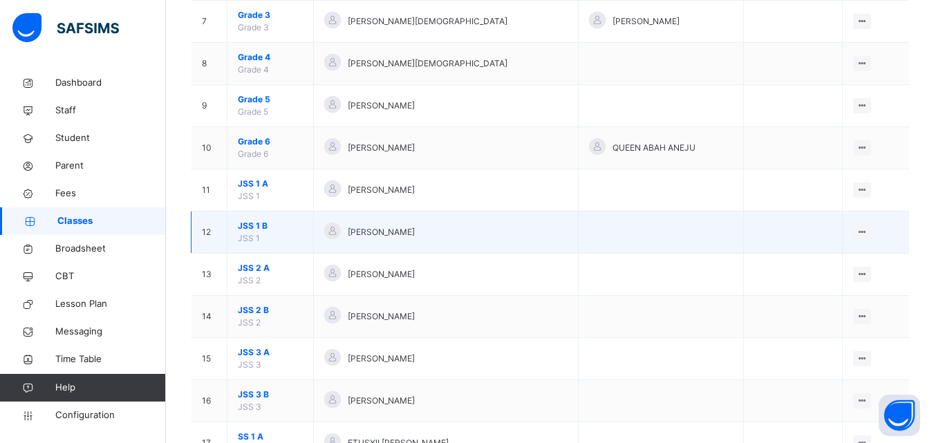
scroll to position [553, 0]
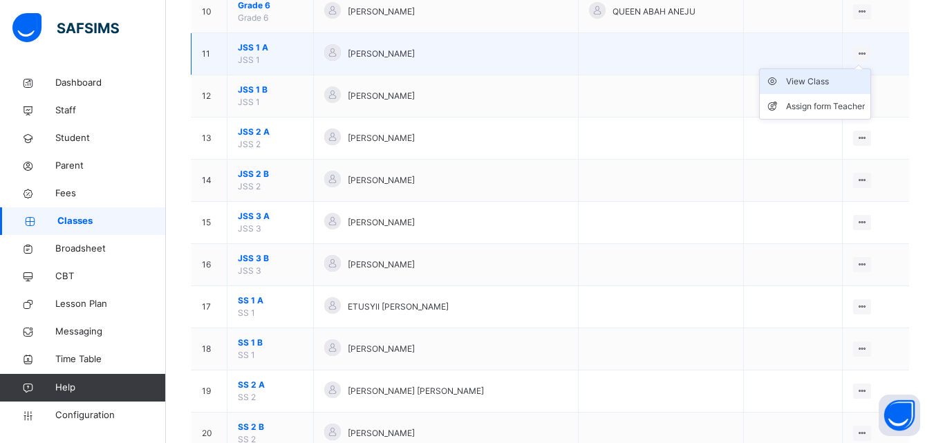
click at [839, 82] on div "View Class" at bounding box center [825, 82] width 79 height 14
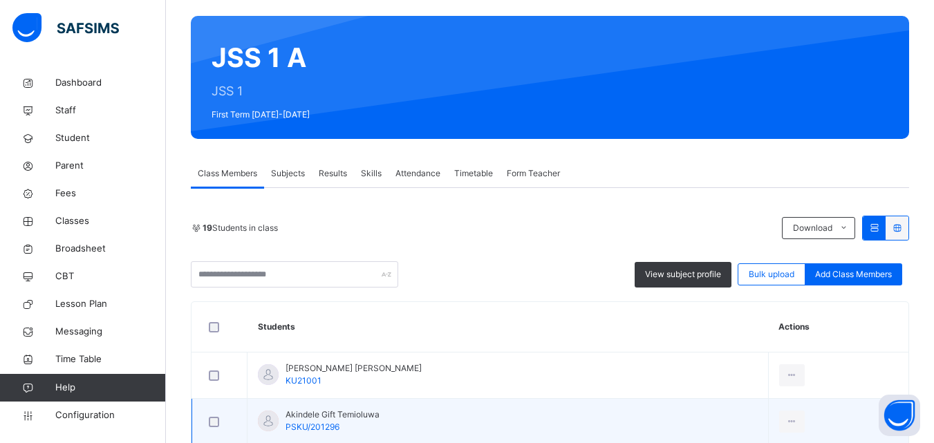
scroll to position [346, 0]
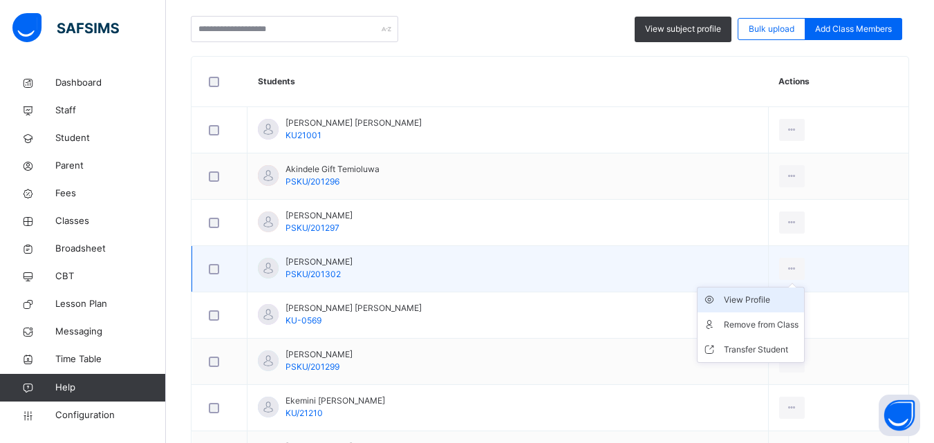
click at [750, 295] on div "View Profile" at bounding box center [761, 300] width 75 height 14
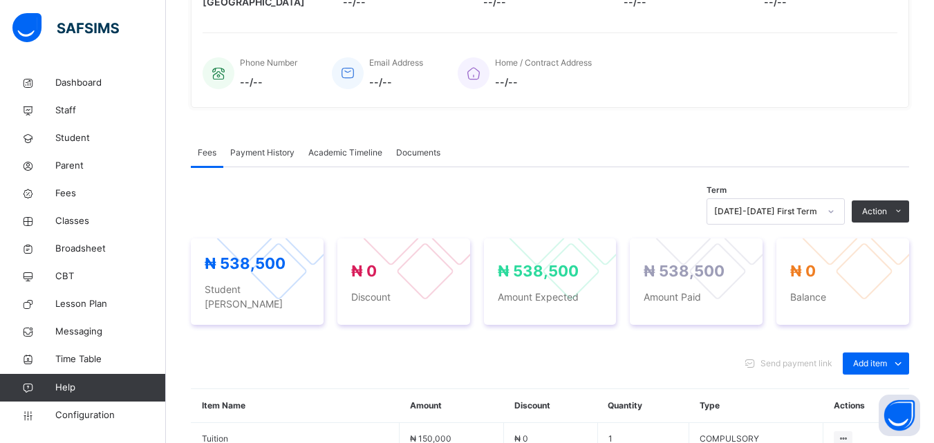
scroll to position [346, 0]
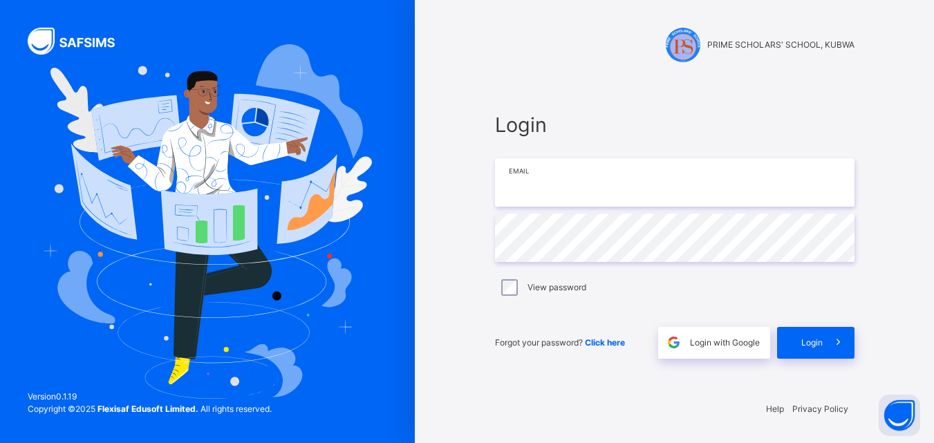
type input "**********"
